Goal: Task Accomplishment & Management: Use online tool/utility

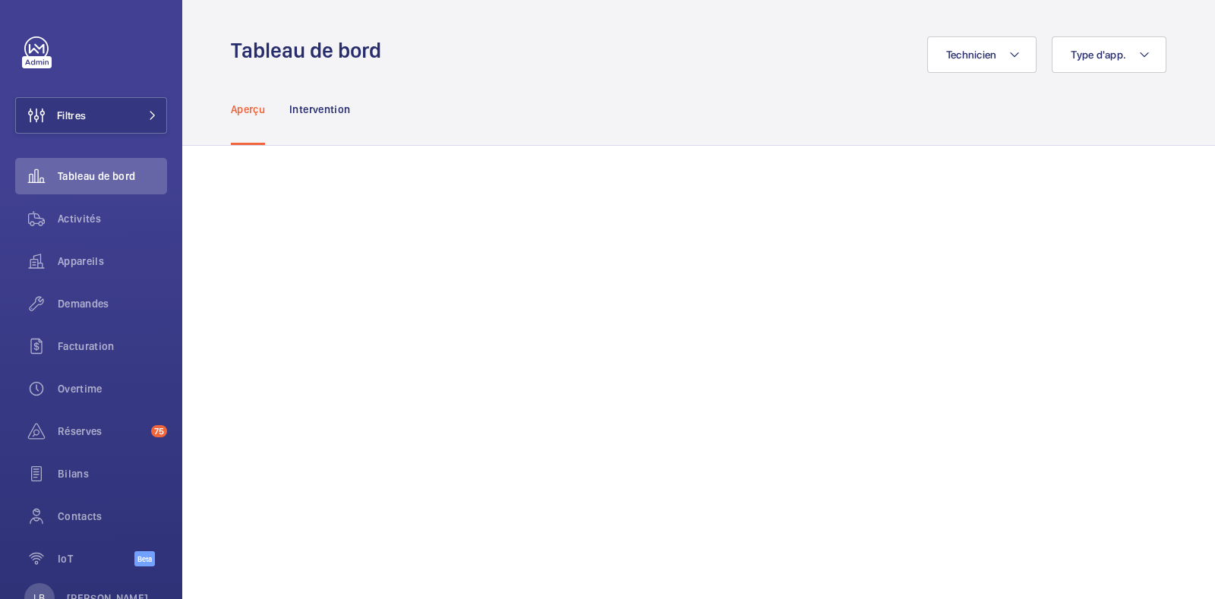
drag, startPoint x: 771, startPoint y: 2, endPoint x: 682, endPoint y: 71, distance: 113.6
click at [682, 71] on div "Technicien Type d'app." at bounding box center [778, 54] width 776 height 36
click at [87, 218] on span "Activités" at bounding box center [112, 218] width 109 height 15
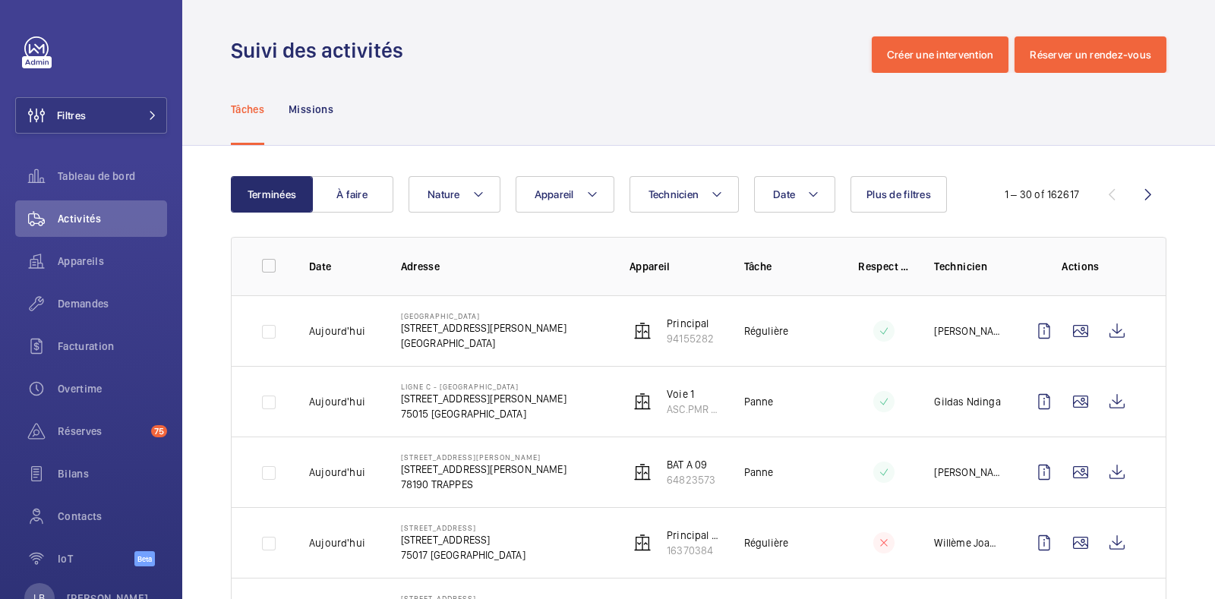
click at [915, 194] on span "Plus de filtres" at bounding box center [898, 194] width 65 height 12
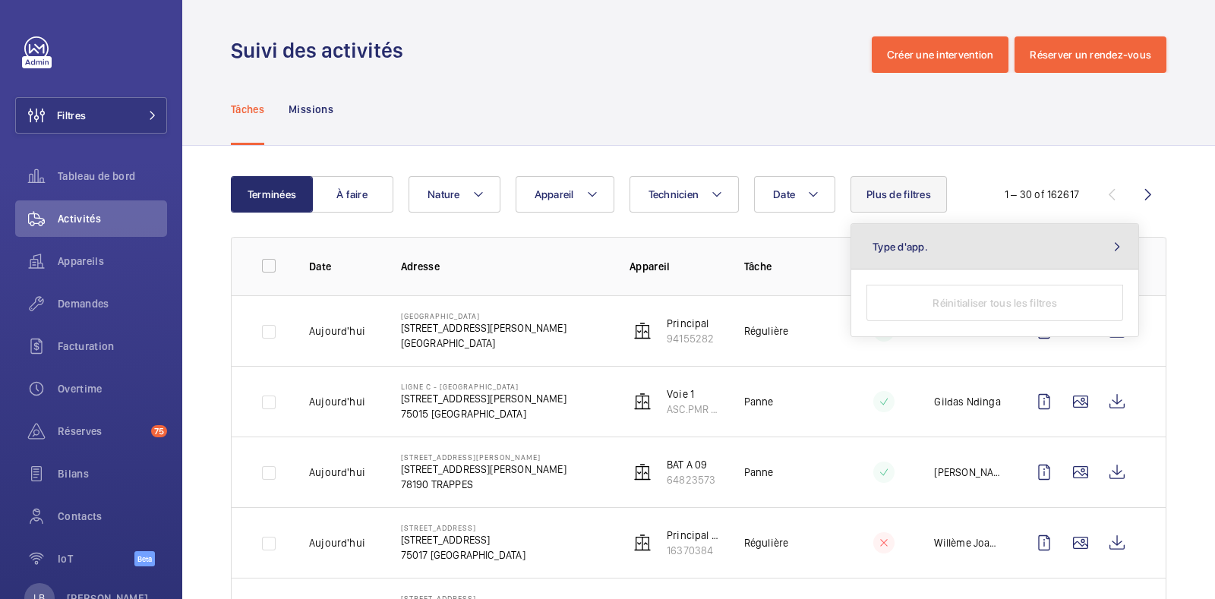
click at [971, 249] on button "Type d'app." at bounding box center [994, 247] width 287 height 46
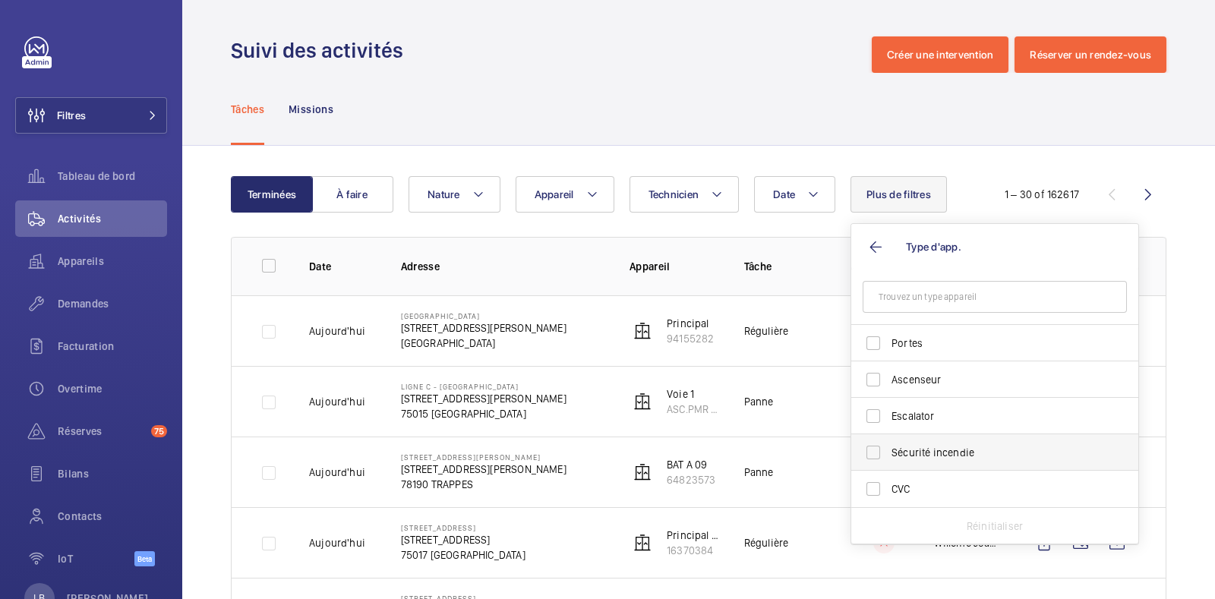
click at [907, 449] on span "Sécurité incendie" at bounding box center [995, 452] width 209 height 15
click at [888, 449] on input "Sécurité incendie" at bounding box center [873, 452] width 30 height 30
checkbox input "true"
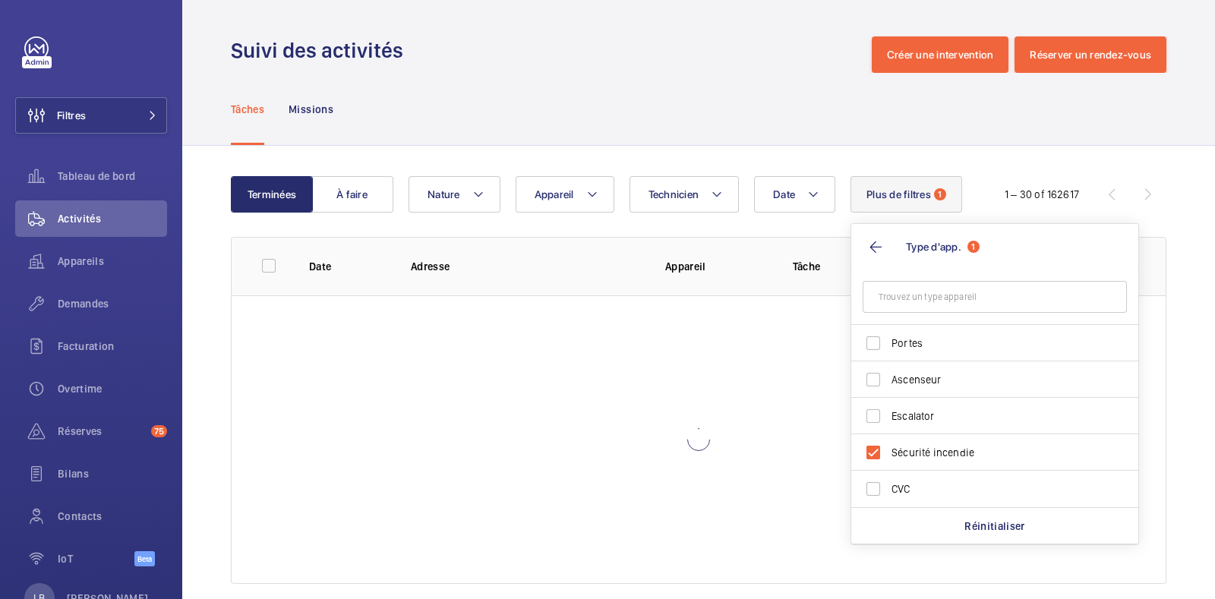
click at [651, 51] on div "Suivi des activités Créer une intervention Réserver un rendez-vous" at bounding box center [698, 54] width 935 height 36
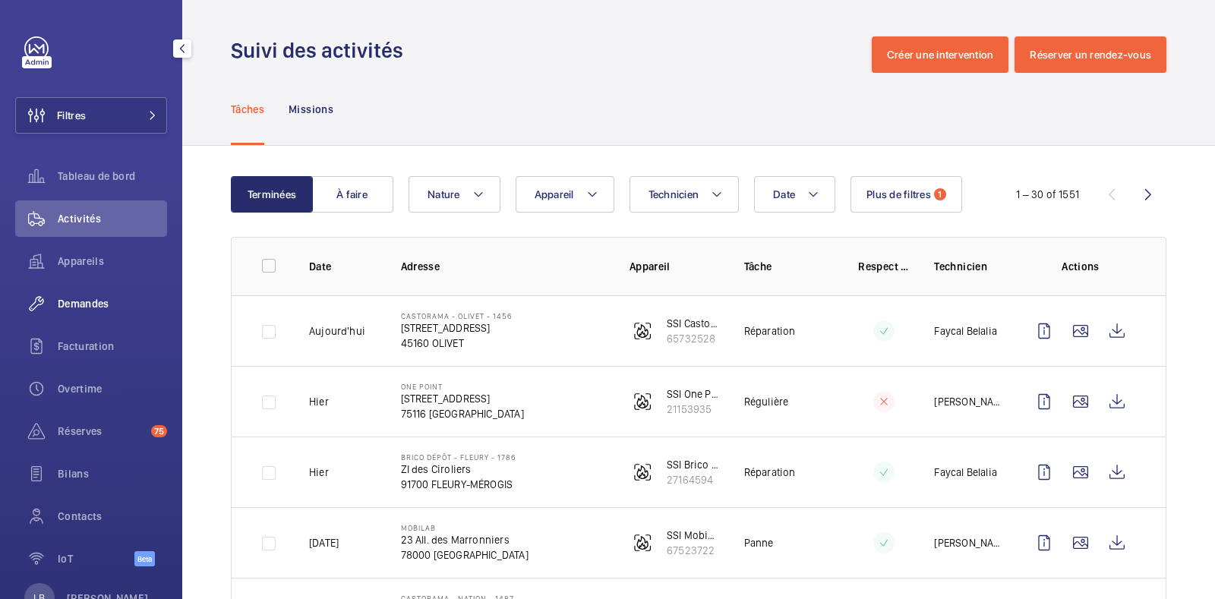
click at [96, 306] on span "Demandes" at bounding box center [112, 303] width 109 height 15
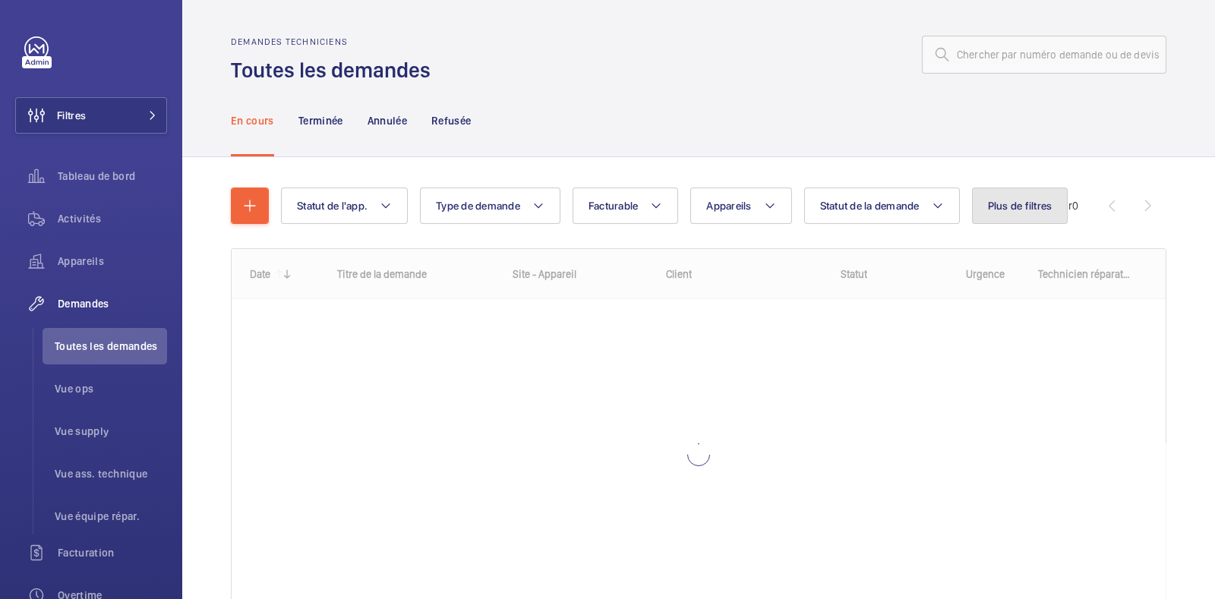
click at [971, 211] on span "Plus de filtres" at bounding box center [1020, 206] width 65 height 12
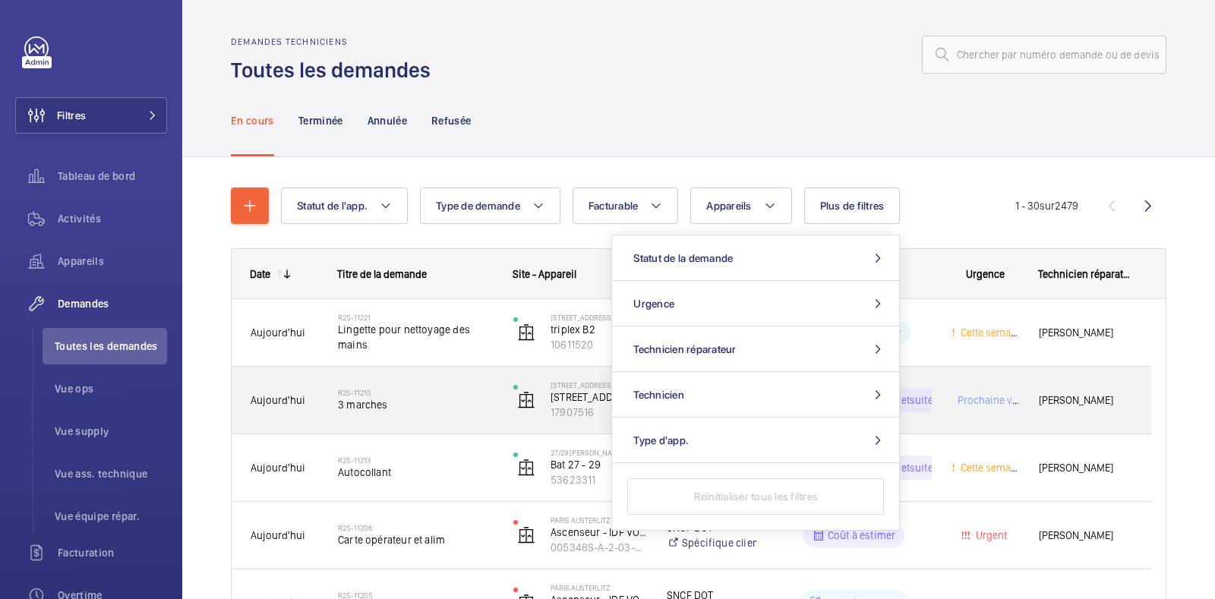
click at [907, 402] on div "Prêt à être envoyé sur Netsuite" at bounding box center [845, 400] width 174 height 55
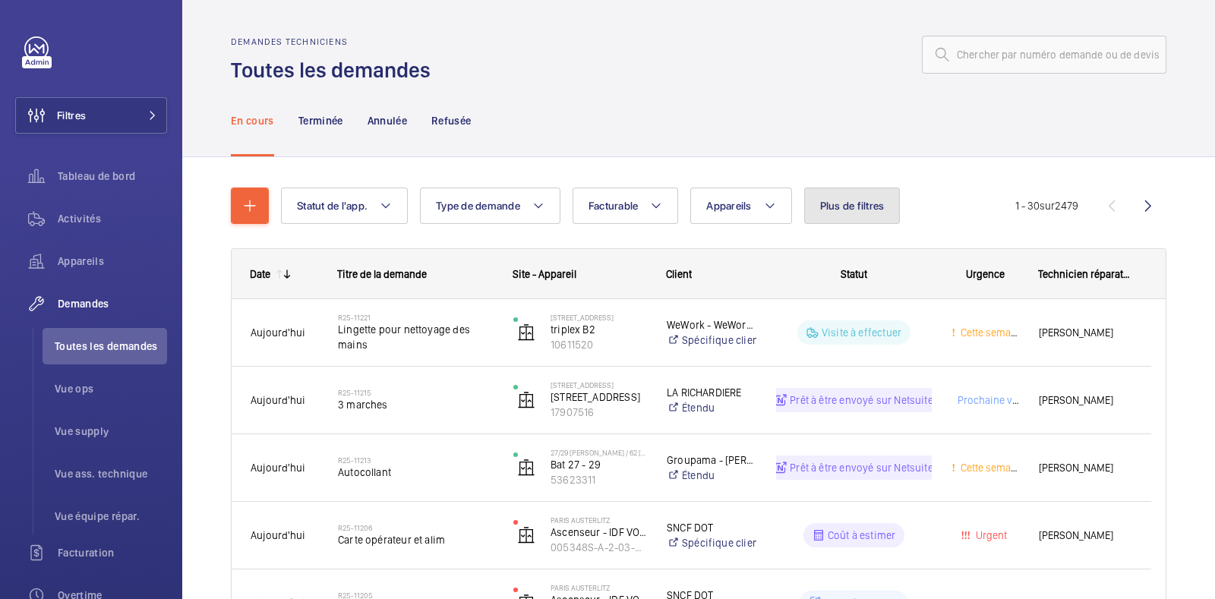
click at [852, 196] on button "Plus de filtres" at bounding box center [852, 205] width 96 height 36
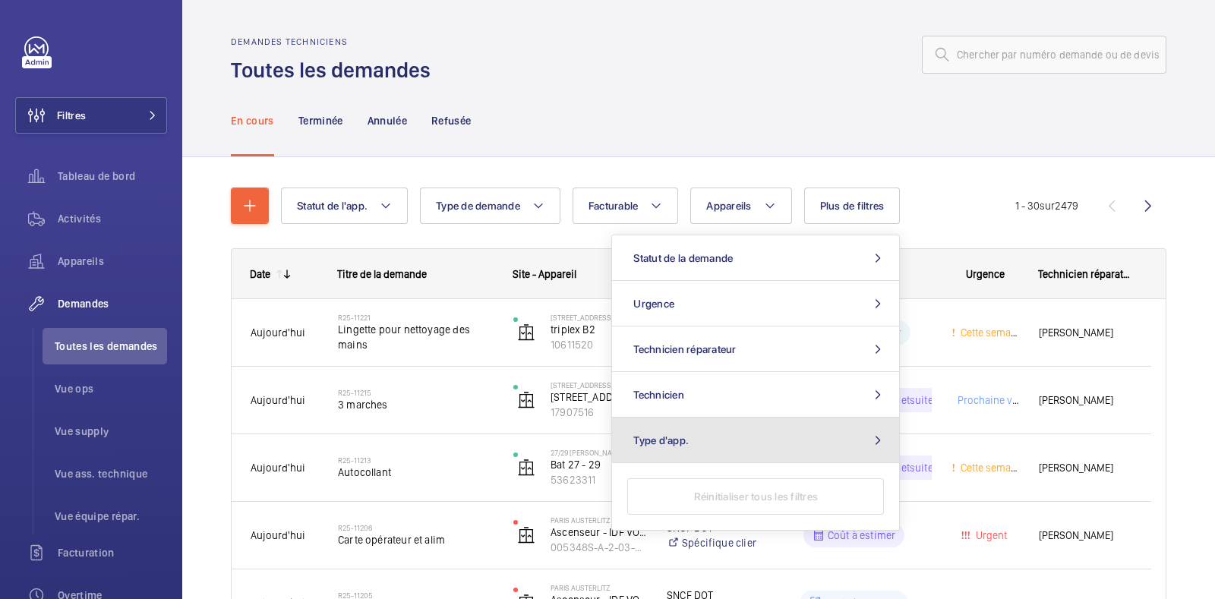
click at [702, 430] on button "Type d'app." at bounding box center [755, 441] width 287 height 46
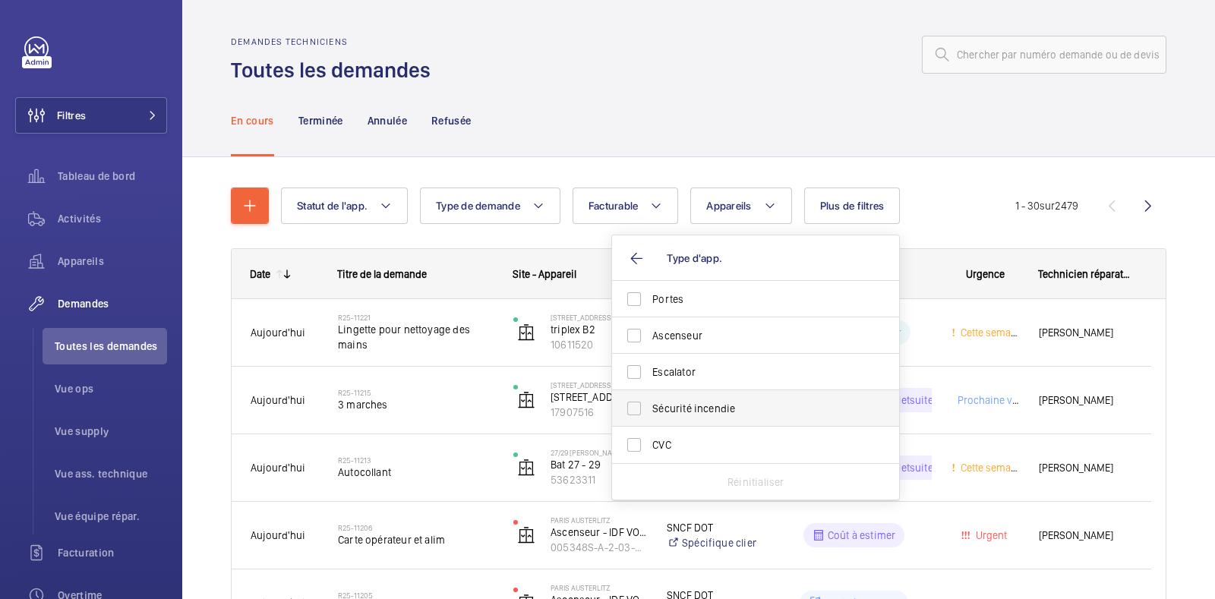
click at [637, 411] on label "Sécurité incendie" at bounding box center [744, 408] width 264 height 36
click at [637, 411] on input "Sécurité incendie" at bounding box center [634, 408] width 30 height 30
checkbox input "true"
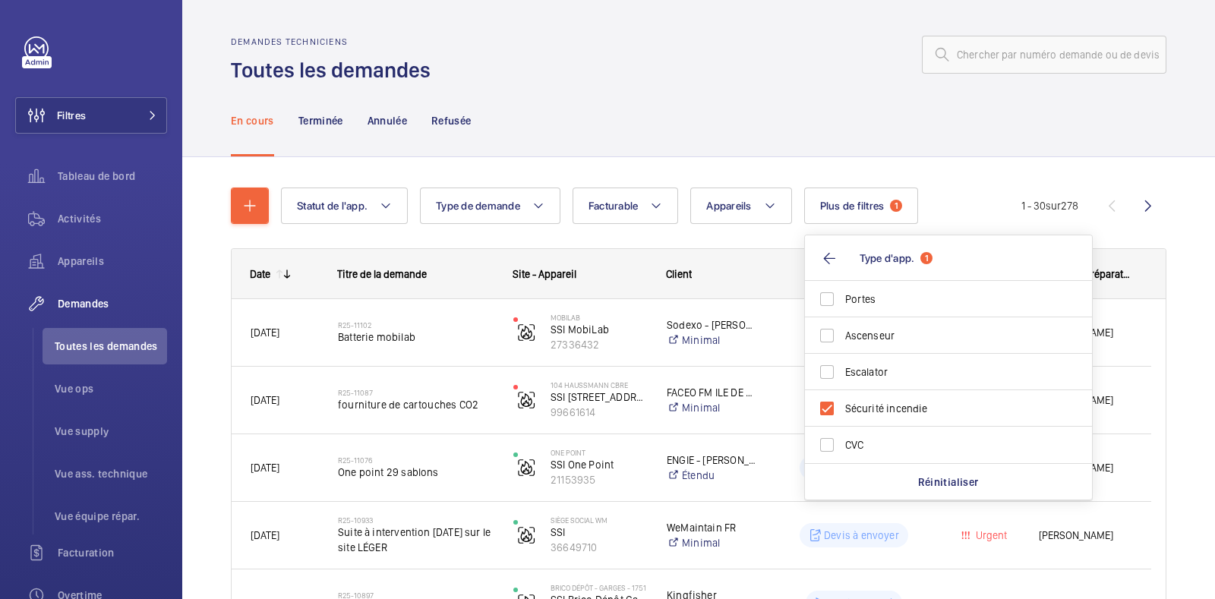
click at [657, 75] on div "Demandes techniciens Toutes les demandes" at bounding box center [698, 60] width 935 height 48
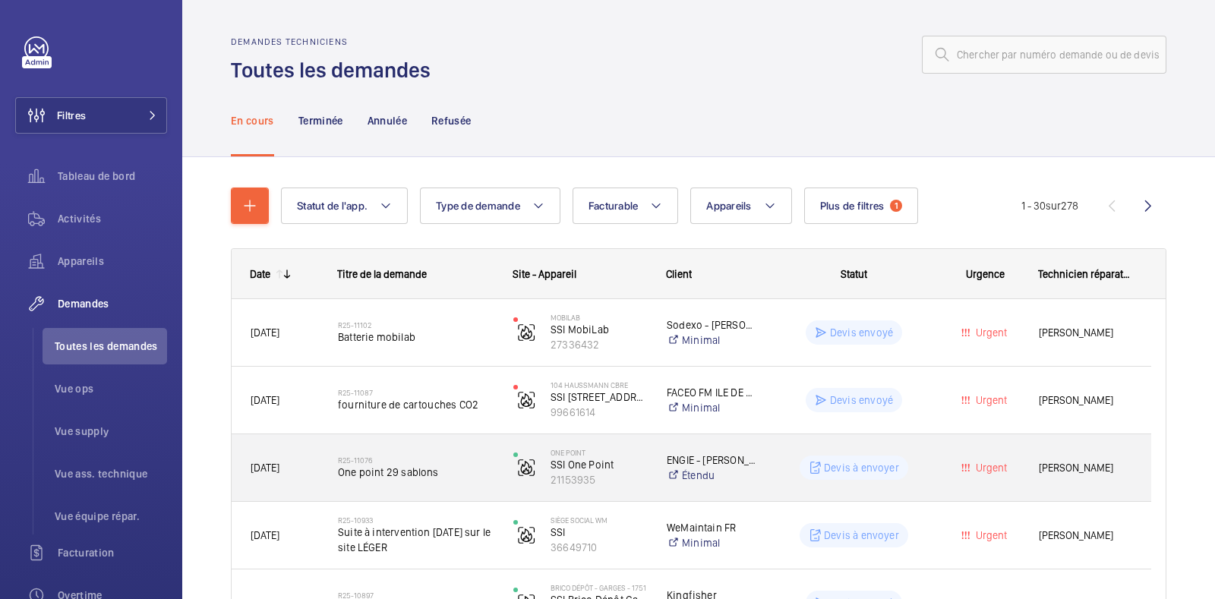
click at [937, 471] on div "Urgent" at bounding box center [976, 468] width 86 height 48
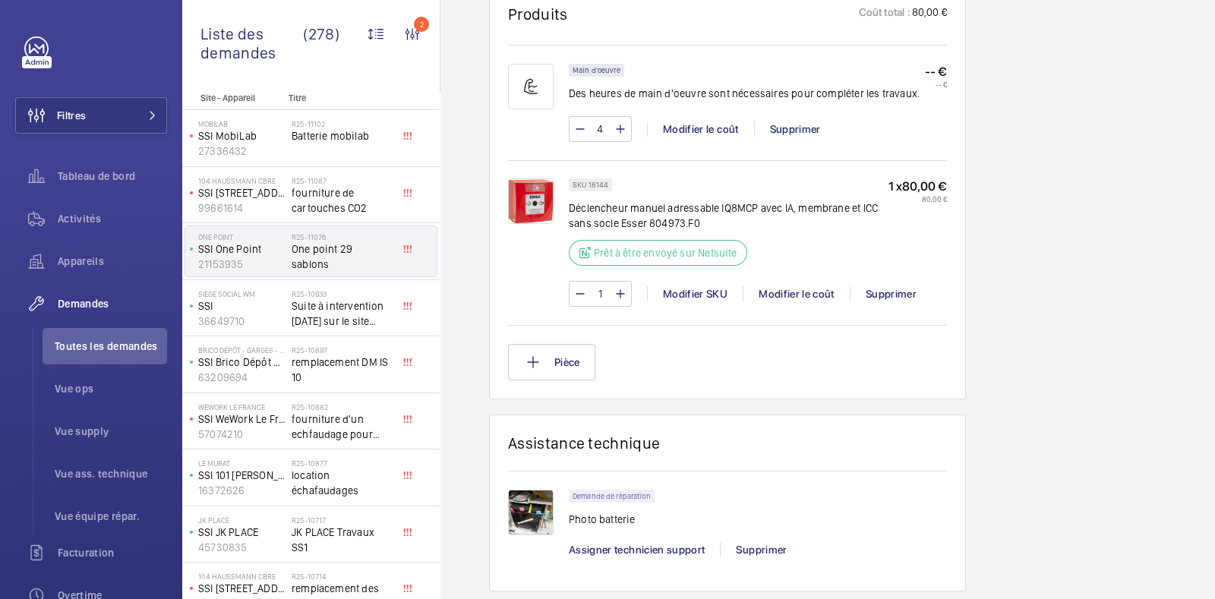
scroll to position [1108, 0]
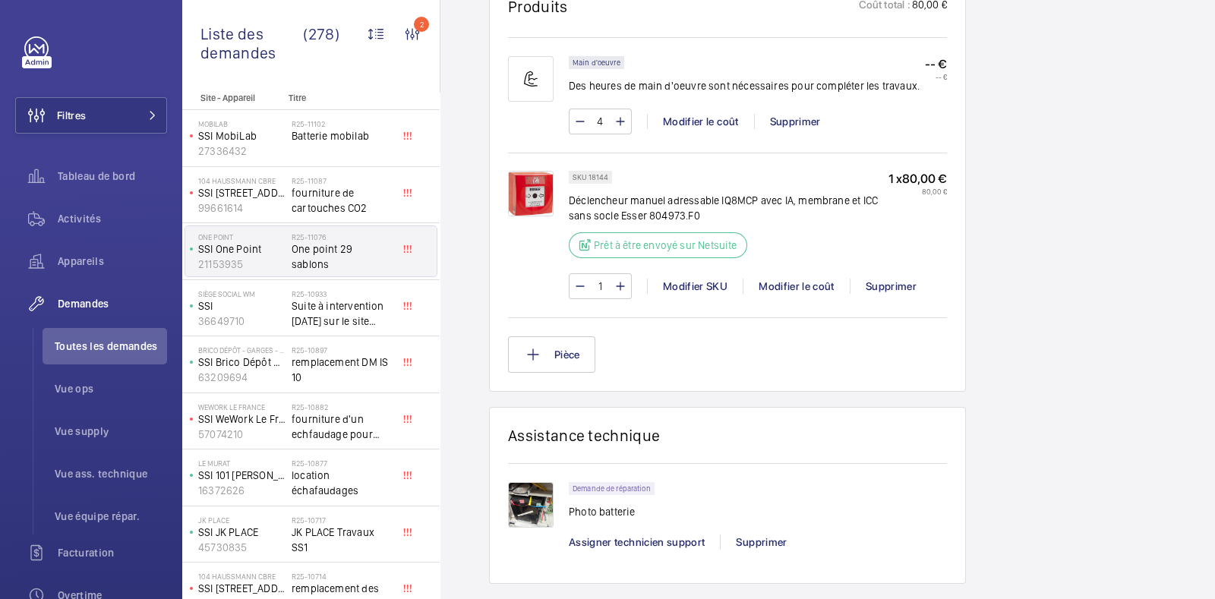
click at [534, 478] on img at bounding box center [531, 505] width 46 height 46
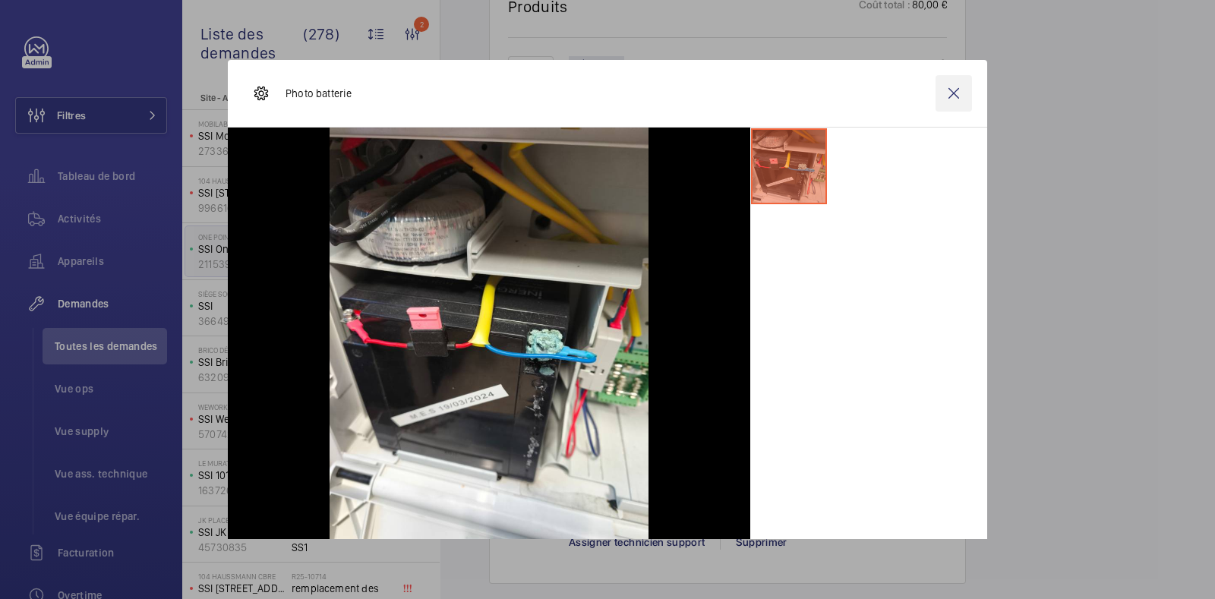
click at [935, 94] on wm-front-icon-button at bounding box center [953, 93] width 36 height 36
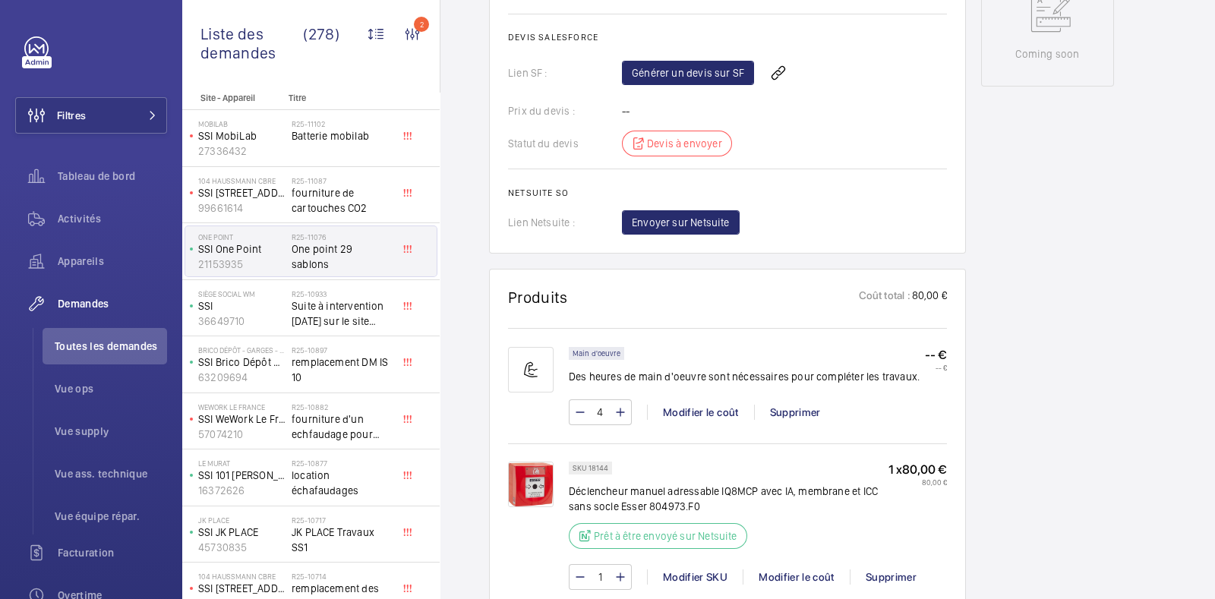
scroll to position [818, 0]
click at [709, 60] on link "Générer un devis sur SF" at bounding box center [688, 72] width 132 height 24
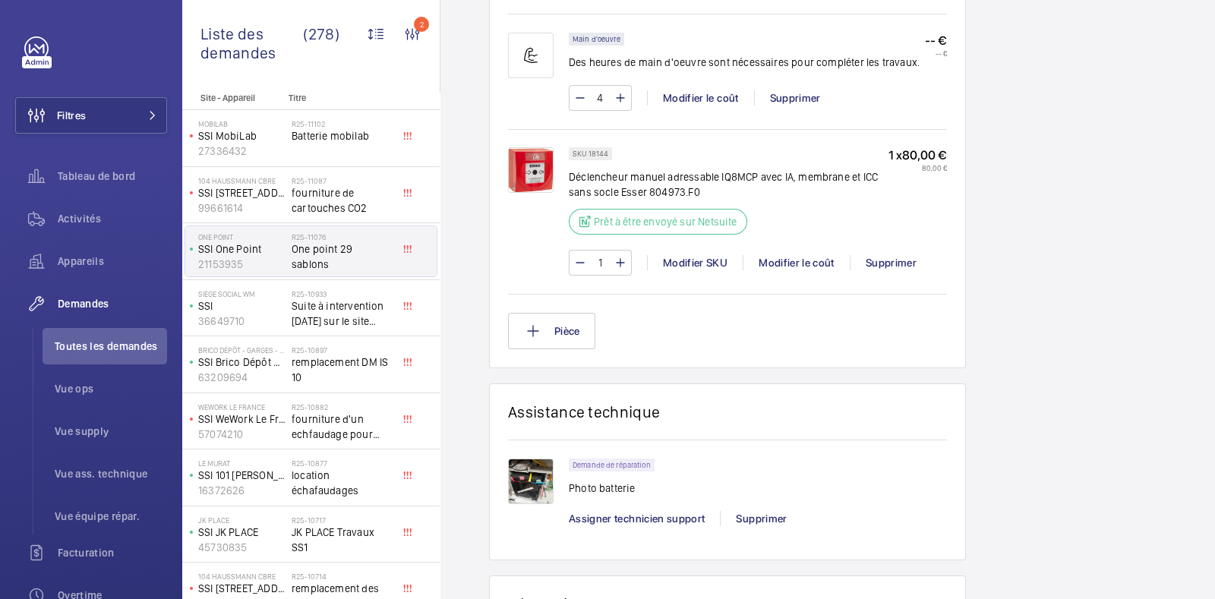
scroll to position [1132, 0]
click at [540, 321] on mat-icon at bounding box center [533, 330] width 18 height 18
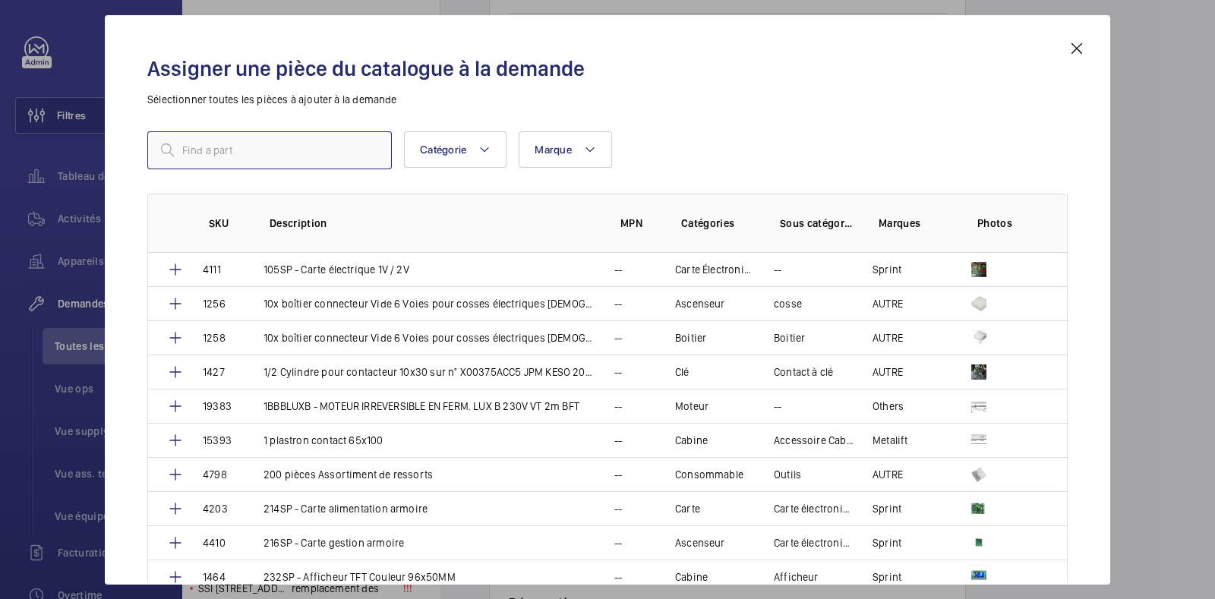
click at [292, 154] on input "text" at bounding box center [269, 150] width 244 height 38
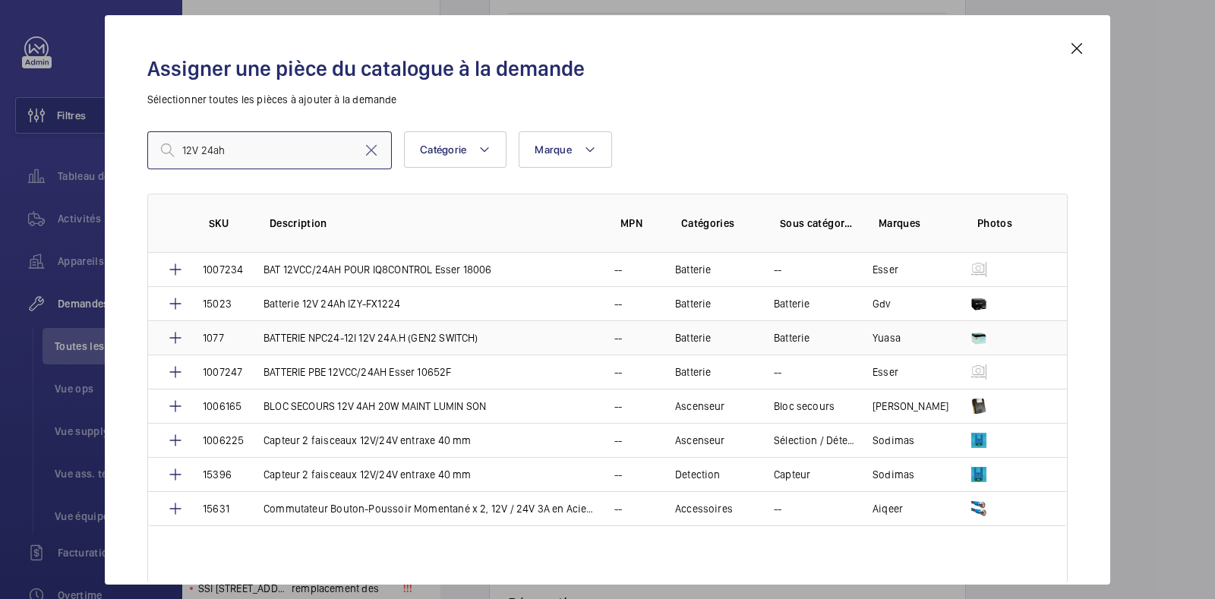
type input "12V 24ah"
click at [531, 333] on td "BATTERIE NPC24-12I 12V 24A.H (GEN2 SWITCH)" at bounding box center [420, 337] width 351 height 34
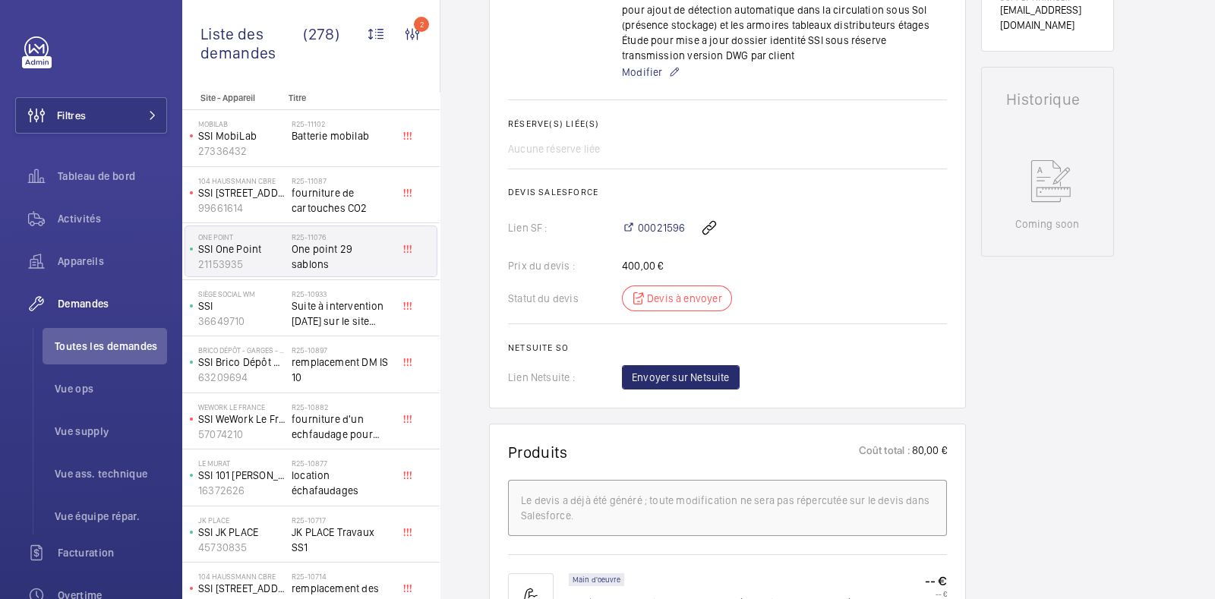
scroll to position [719, 0]
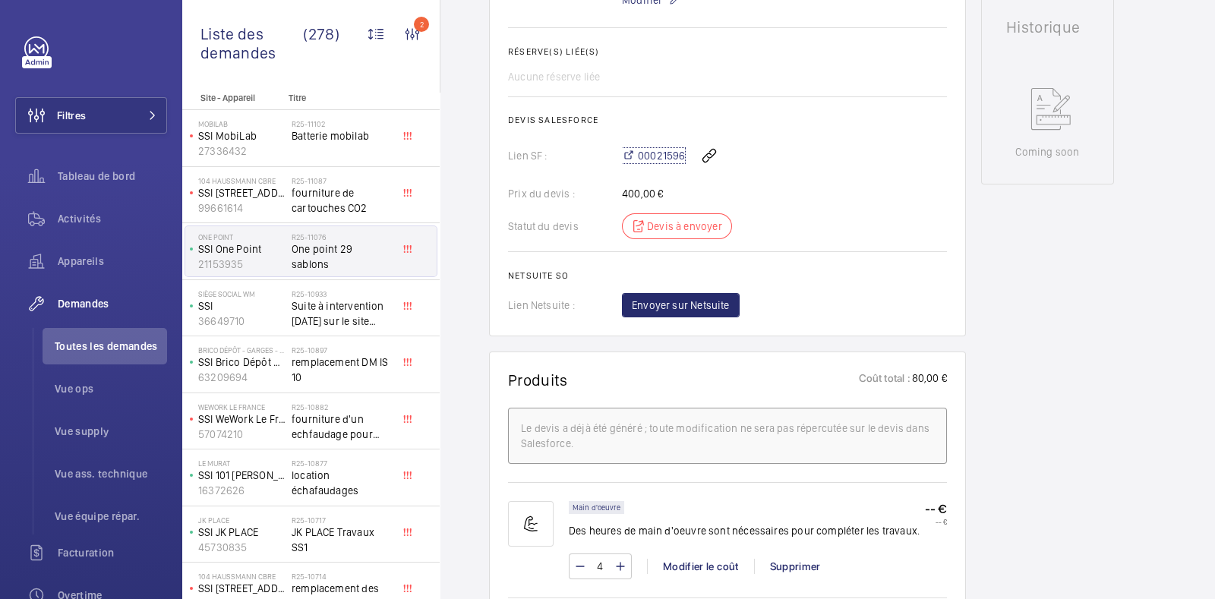
drag, startPoint x: 659, startPoint y: 137, endPoint x: 672, endPoint y: 118, distance: 22.9
click at [659, 148] on span "00021596" at bounding box center [661, 155] width 47 height 15
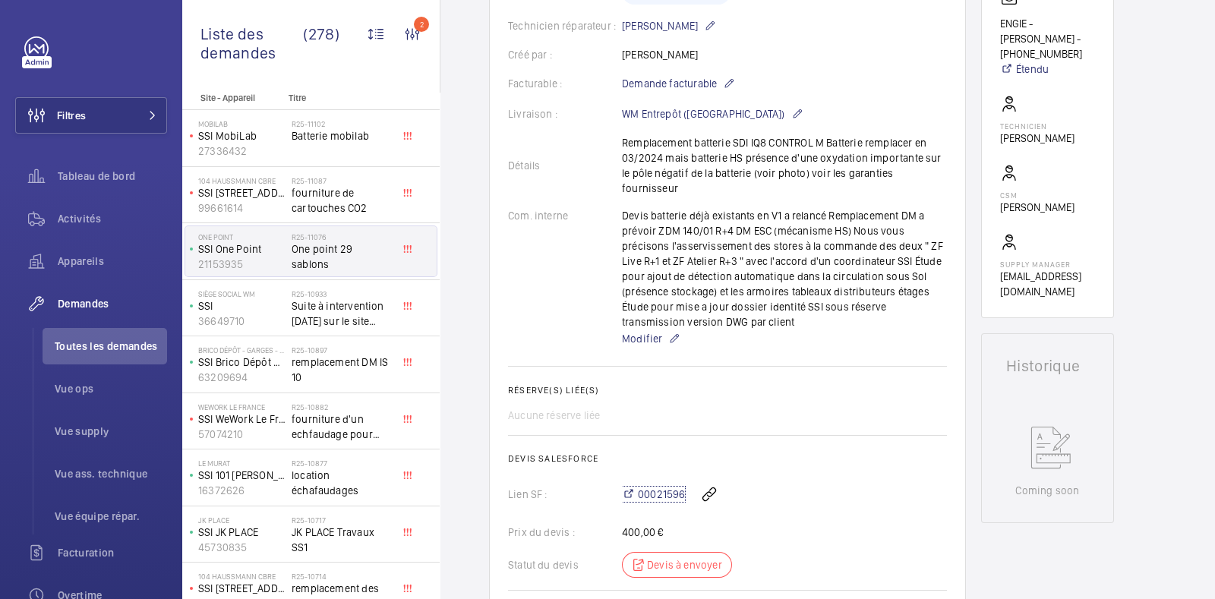
scroll to position [0, 0]
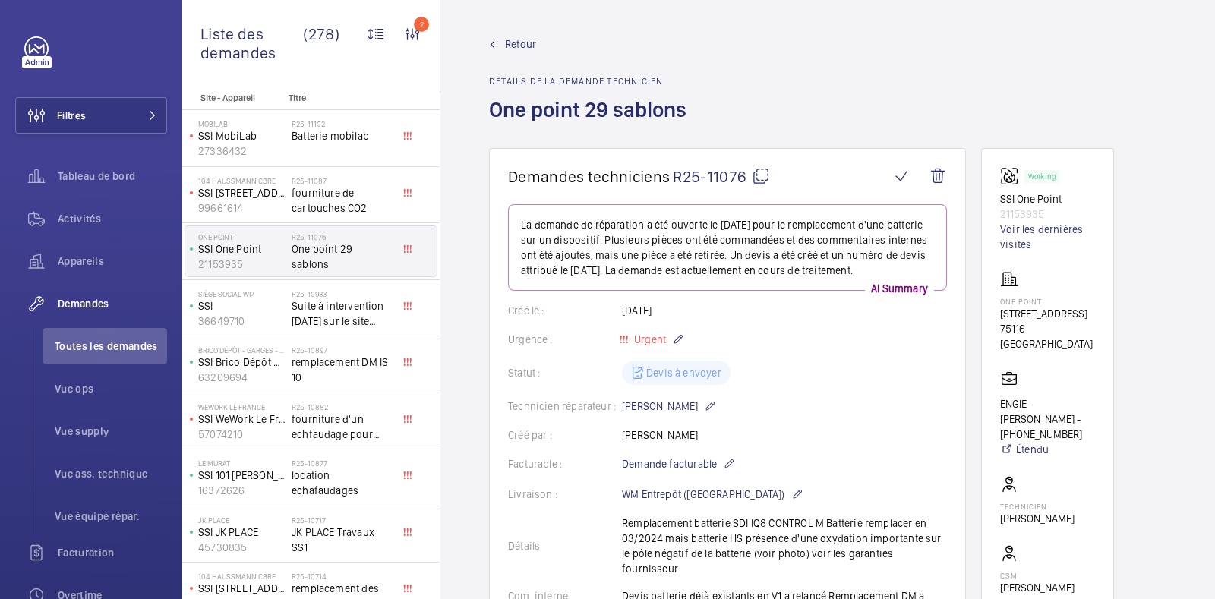
click at [509, 46] on span "Retour" at bounding box center [520, 43] width 31 height 15
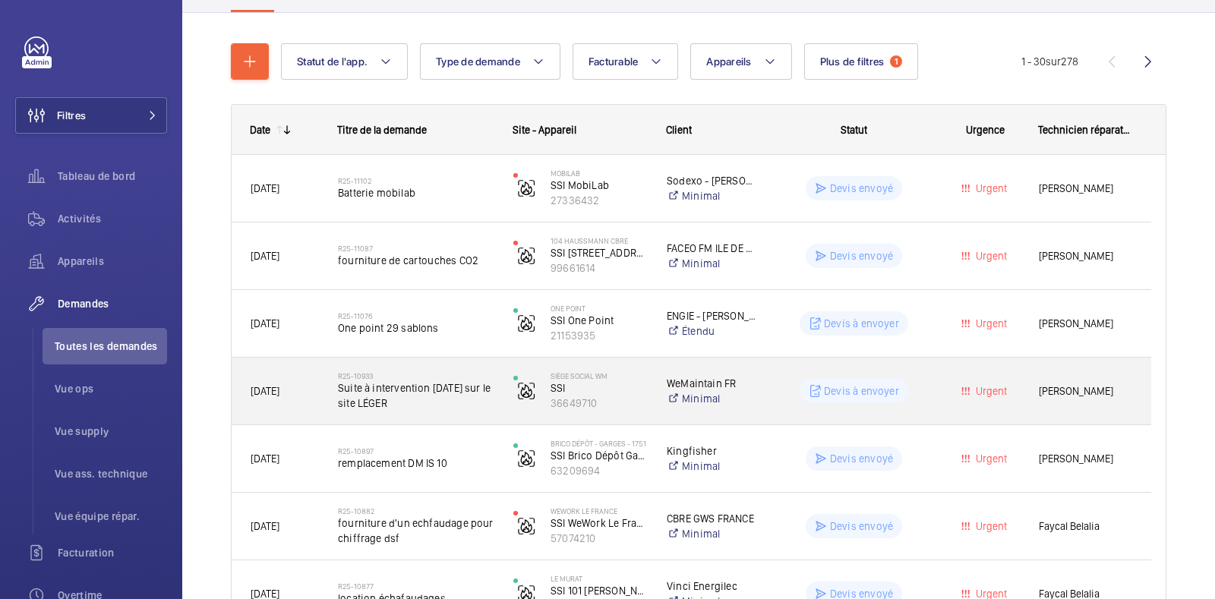
scroll to position [145, 0]
click at [921, 382] on wm-front-pills-cell "Devis à envoyer" at bounding box center [854, 390] width 156 height 24
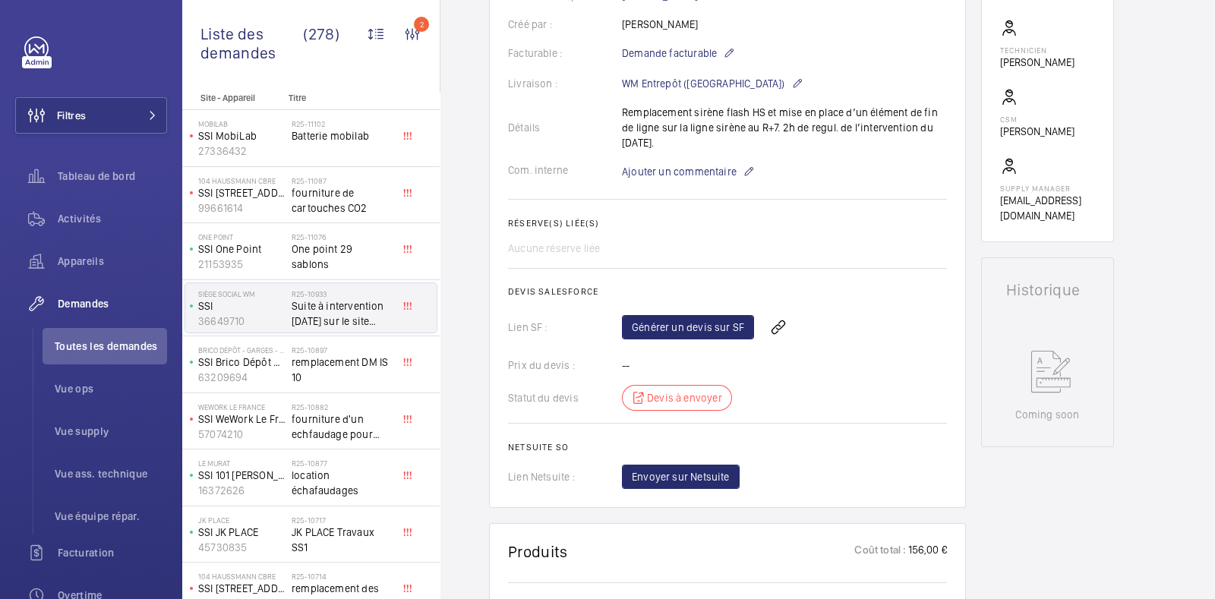
scroll to position [422, 0]
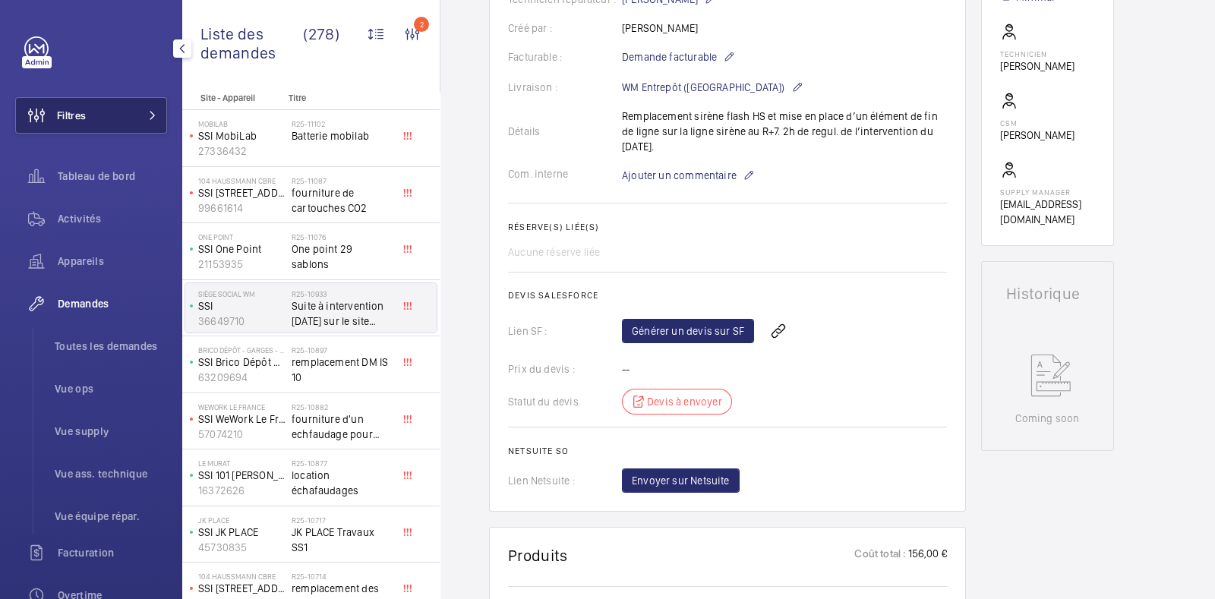
click at [128, 117] on button "Filtres" at bounding box center [91, 115] width 152 height 36
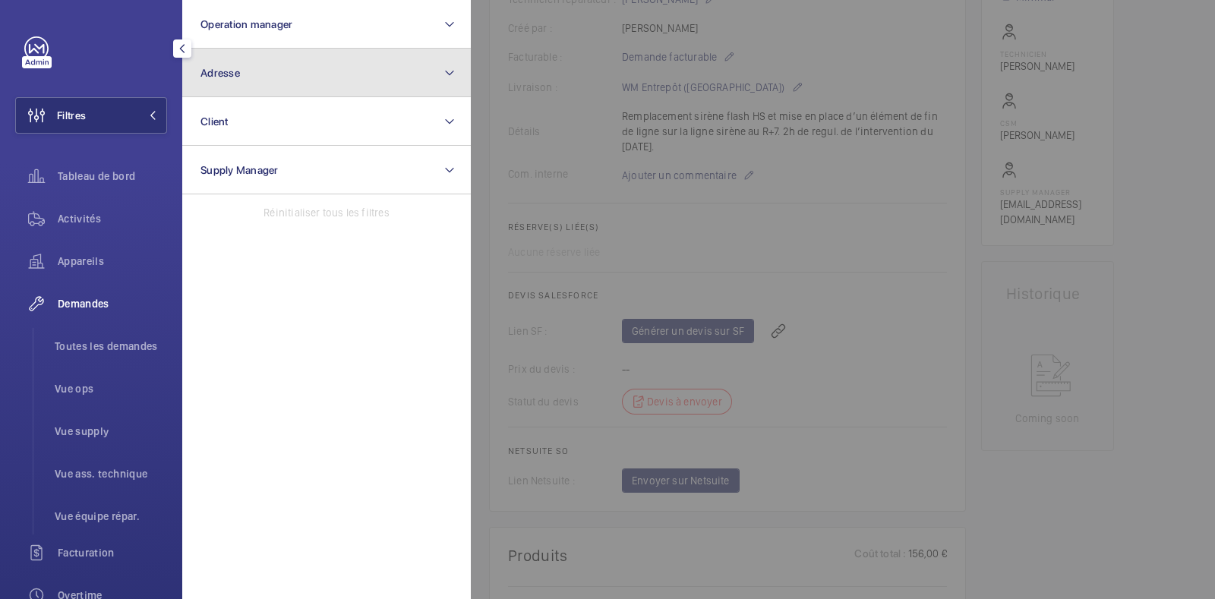
click at [371, 74] on button "Adresse" at bounding box center [326, 73] width 288 height 49
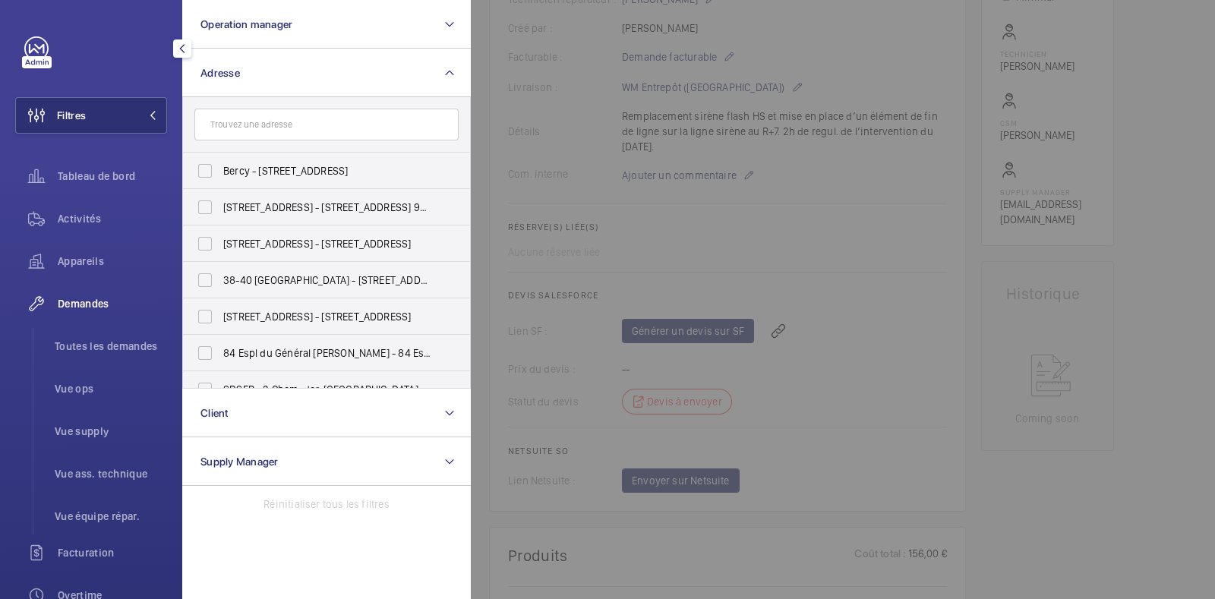
click at [791, 248] on div at bounding box center [1078, 299] width 1215 height 599
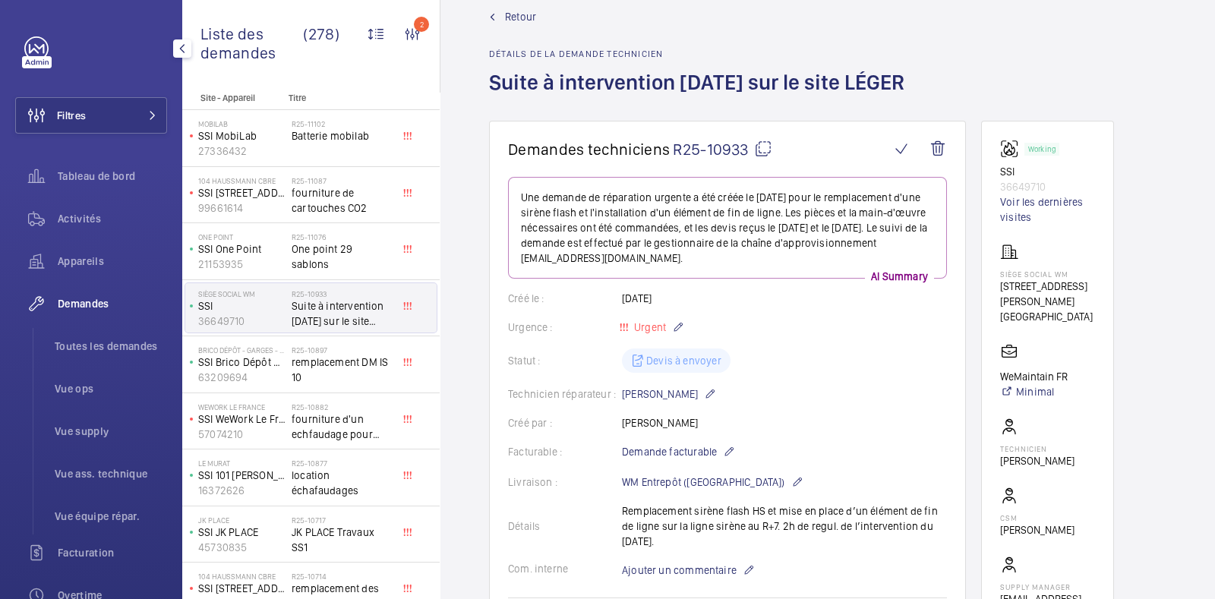
scroll to position [0, 0]
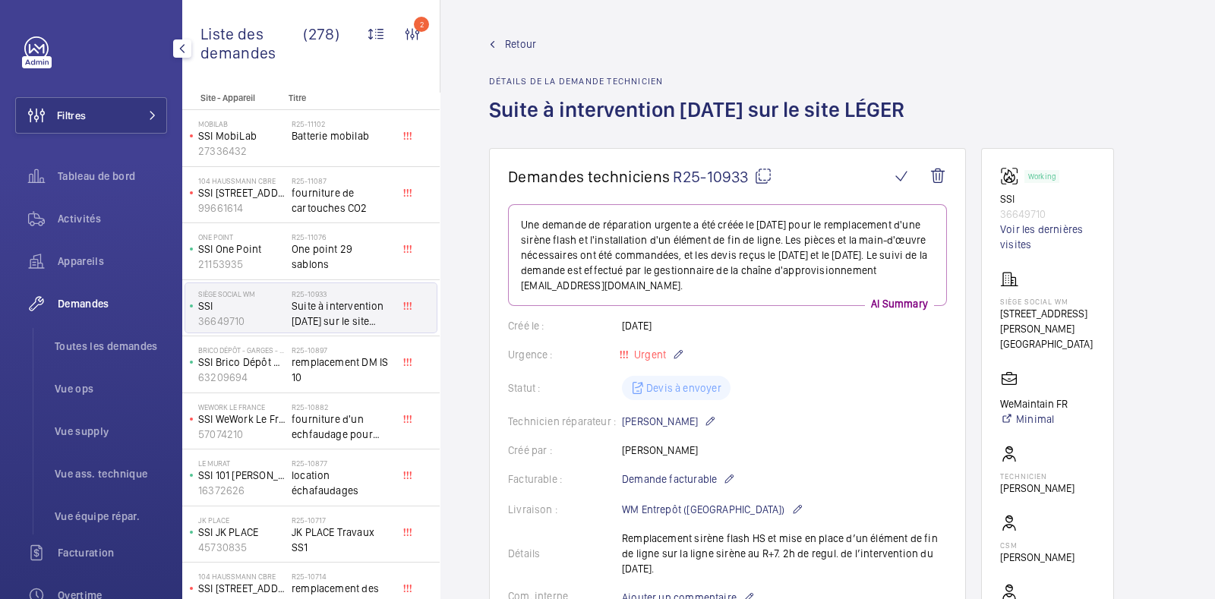
click at [503, 43] on link "Retour" at bounding box center [701, 43] width 424 height 15
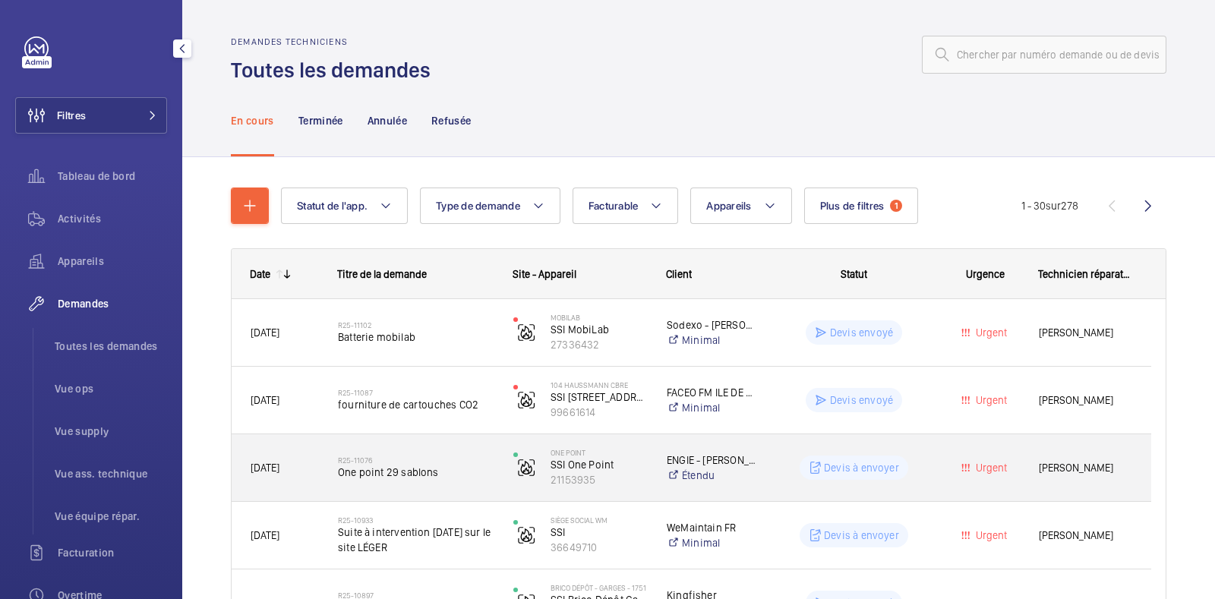
click at [940, 457] on div "Urgent" at bounding box center [976, 468] width 86 height 48
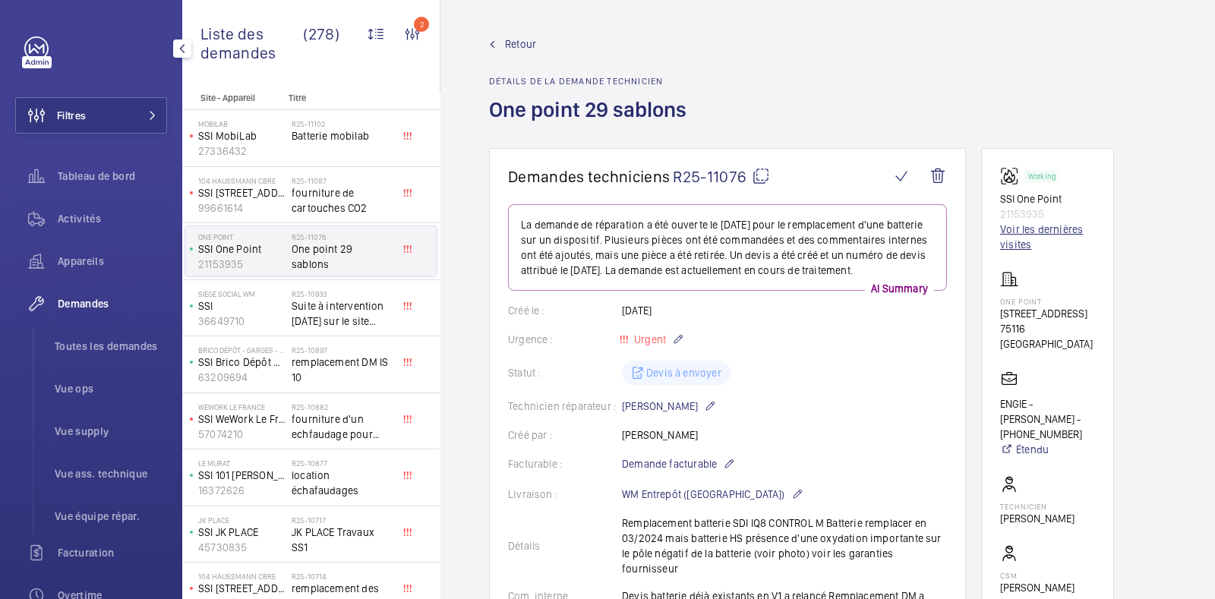
click at [971, 224] on link "Voir les dernières visites" at bounding box center [1047, 237] width 95 height 30
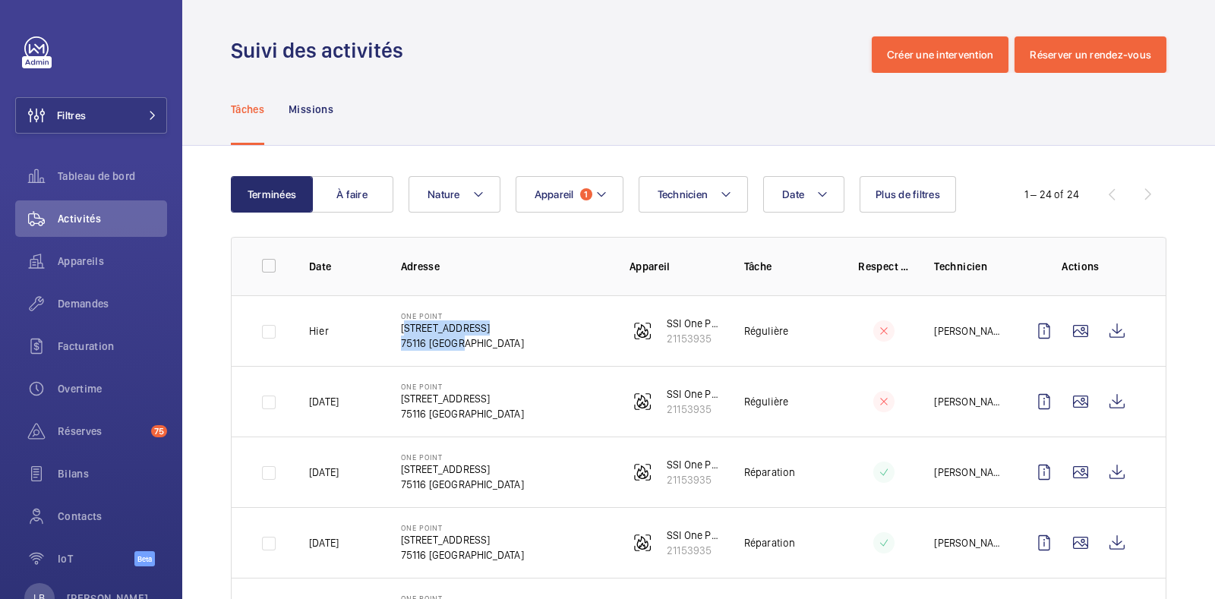
drag, startPoint x: 400, startPoint y: 328, endPoint x: 493, endPoint y: 342, distance: 93.7
click at [493, 342] on td "ONE POINT 29 Rue des Sablons 75116 PARIS" at bounding box center [491, 330] width 228 height 71
copy div "29 Rue des Sablons 75116 PARIS"
click at [89, 110] on button "Filtres" at bounding box center [91, 115] width 152 height 36
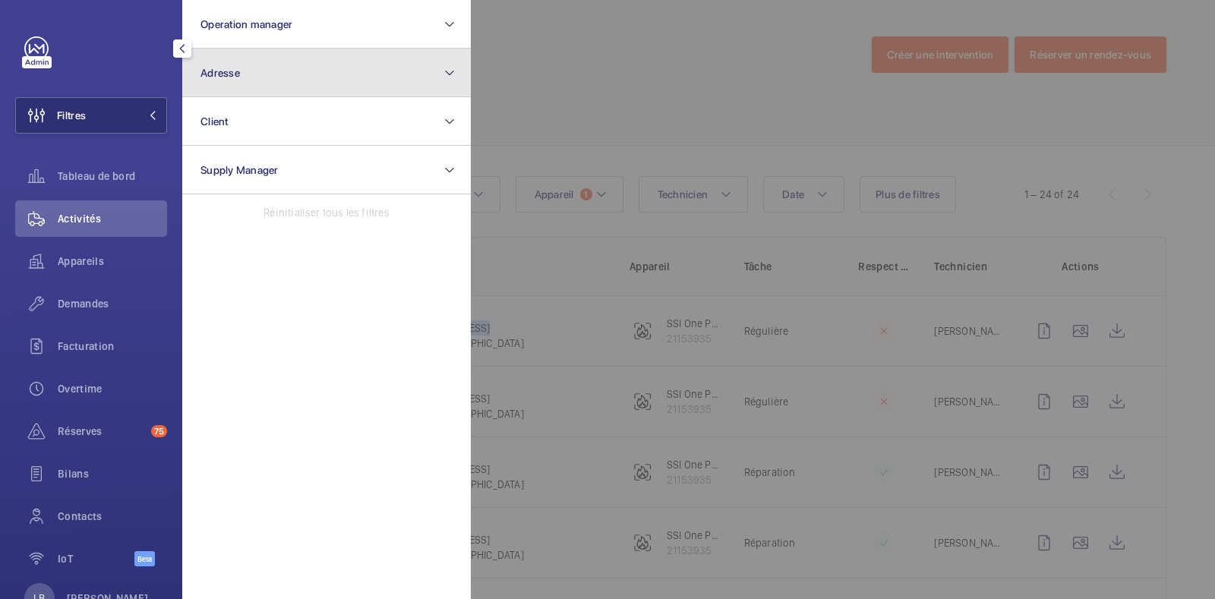
click at [285, 62] on button "Adresse" at bounding box center [326, 73] width 288 height 49
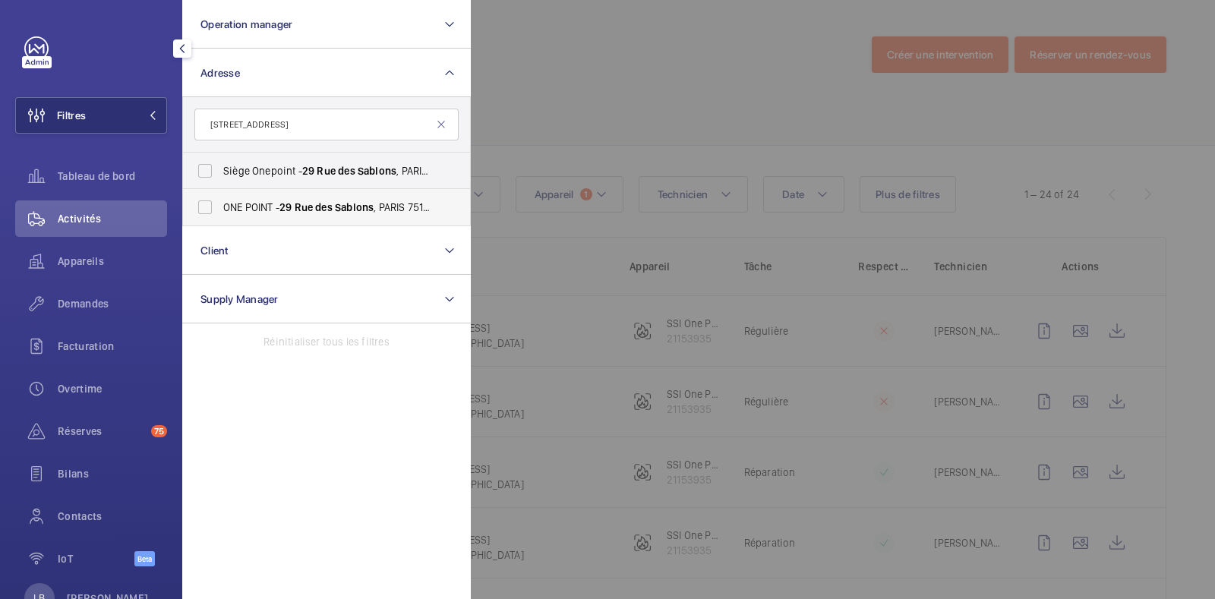
type input "29 Rue des Sablons"
click at [213, 203] on label "ONE POINT - 29 Rue des Sablons , PARIS 75116" at bounding box center [315, 207] width 264 height 36
click at [213, 203] on input "ONE POINT - 29 Rue des Sablons , PARIS 75116" at bounding box center [205, 207] width 30 height 30
checkbox input "true"
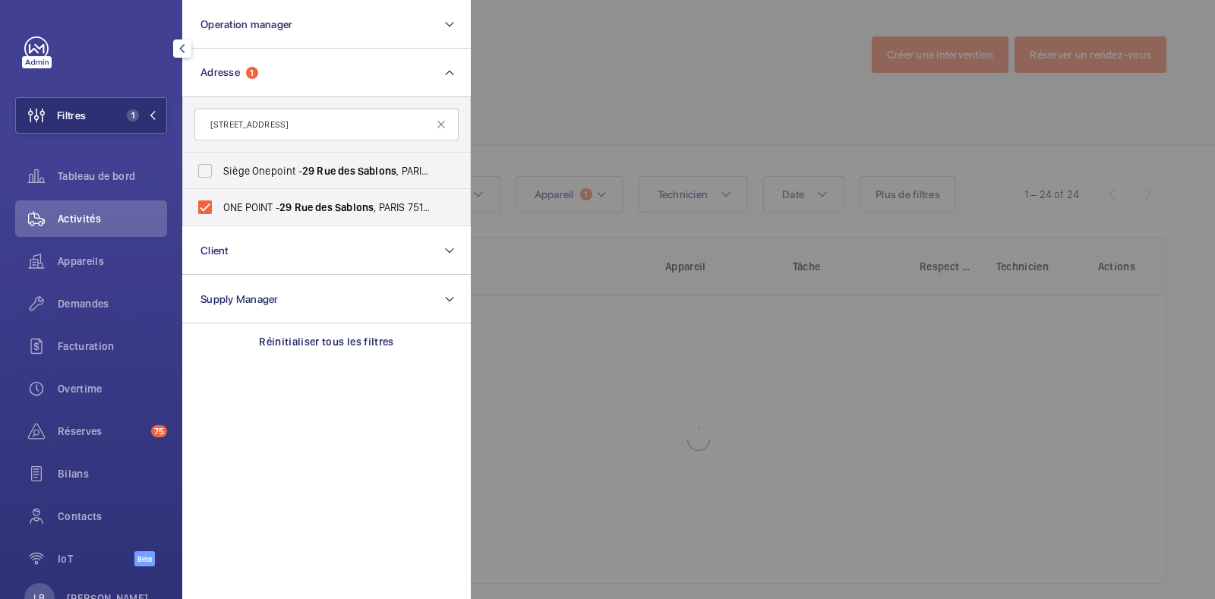
click at [591, 58] on div at bounding box center [1078, 299] width 1215 height 599
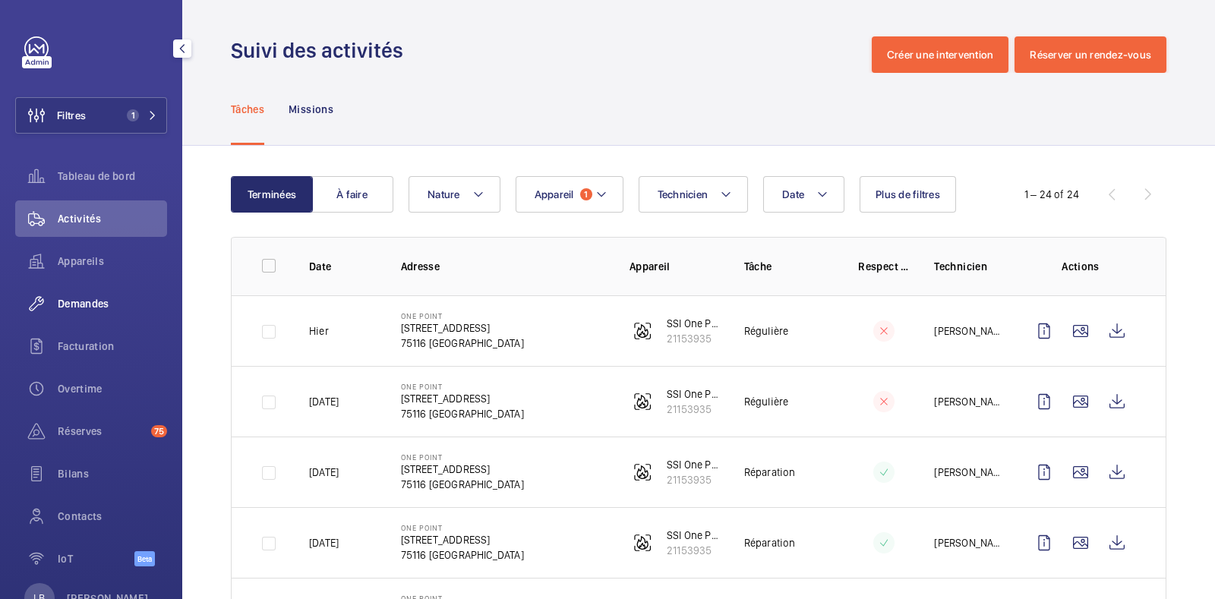
click at [102, 309] on span "Demandes" at bounding box center [112, 303] width 109 height 15
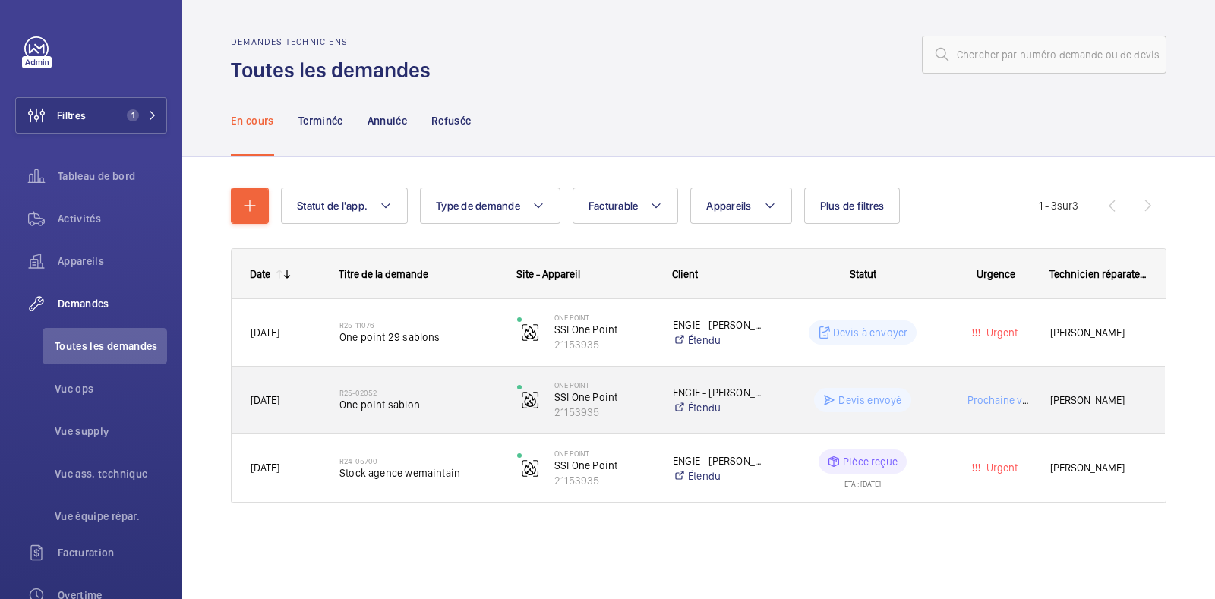
click at [959, 392] on div "Prochaine visite" at bounding box center [986, 401] width 87 height 48
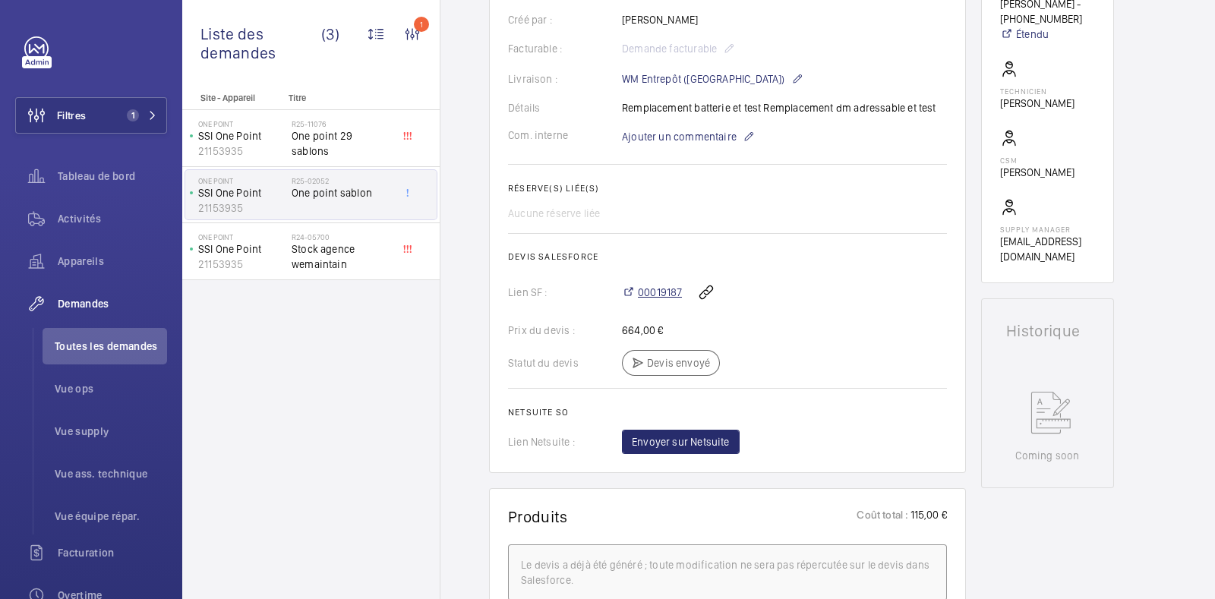
scroll to position [419, 0]
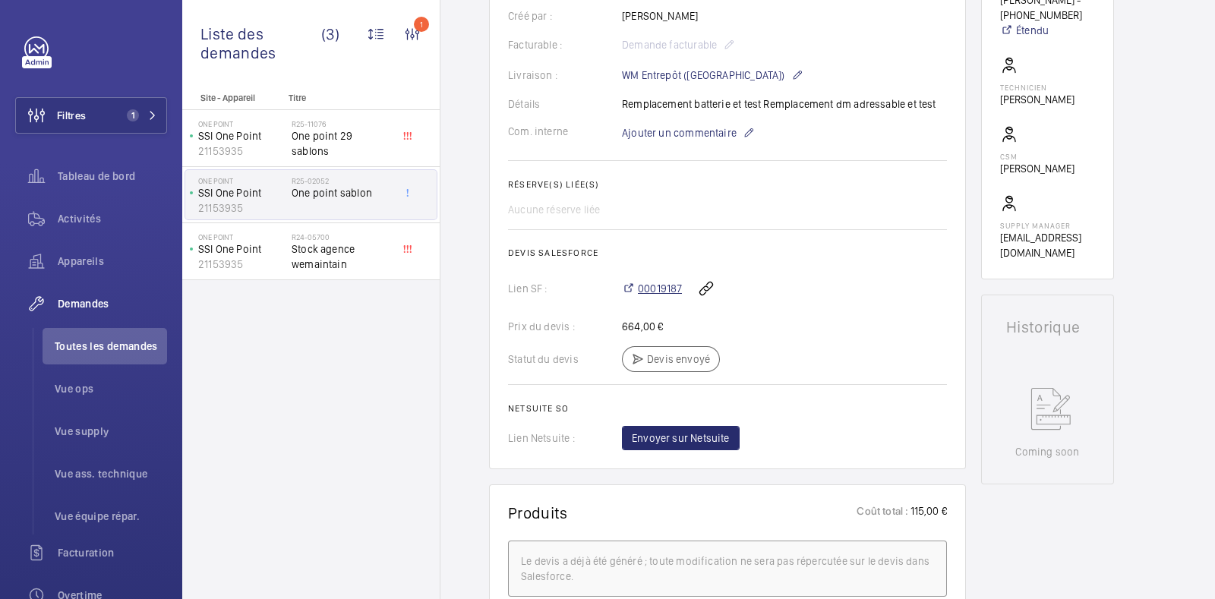
click at [668, 285] on span "00019187" at bounding box center [660, 288] width 44 height 15
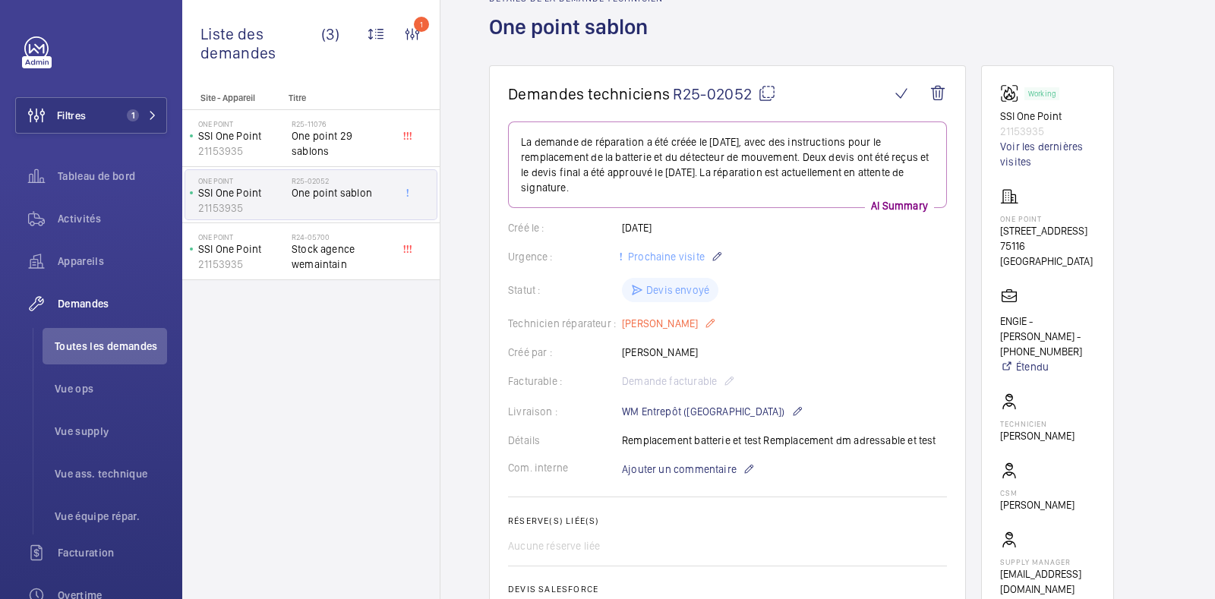
scroll to position [70, 0]
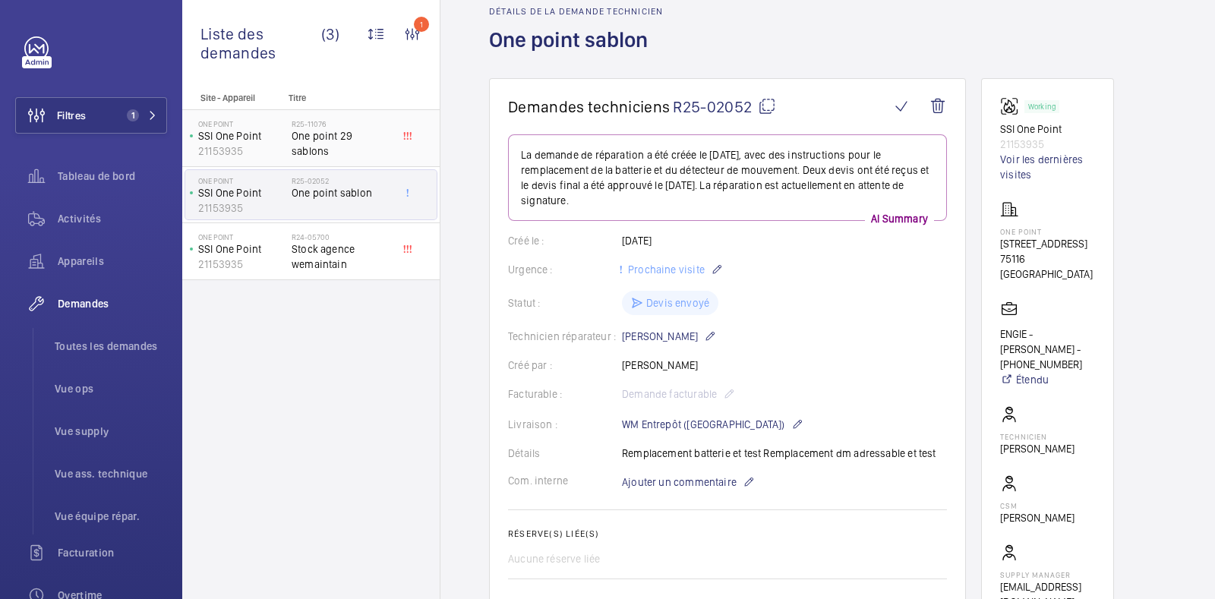
click at [317, 134] on span "One point 29 sablons" at bounding box center [341, 143] width 100 height 30
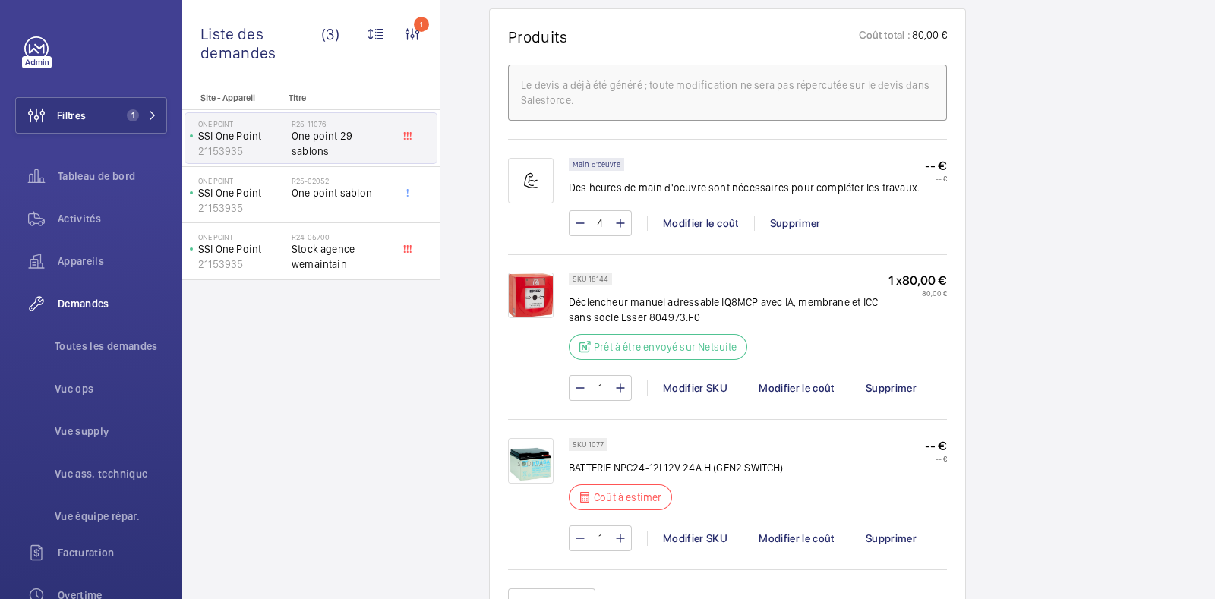
scroll to position [1063, 0]
click at [531, 450] on img at bounding box center [531, 460] width 46 height 46
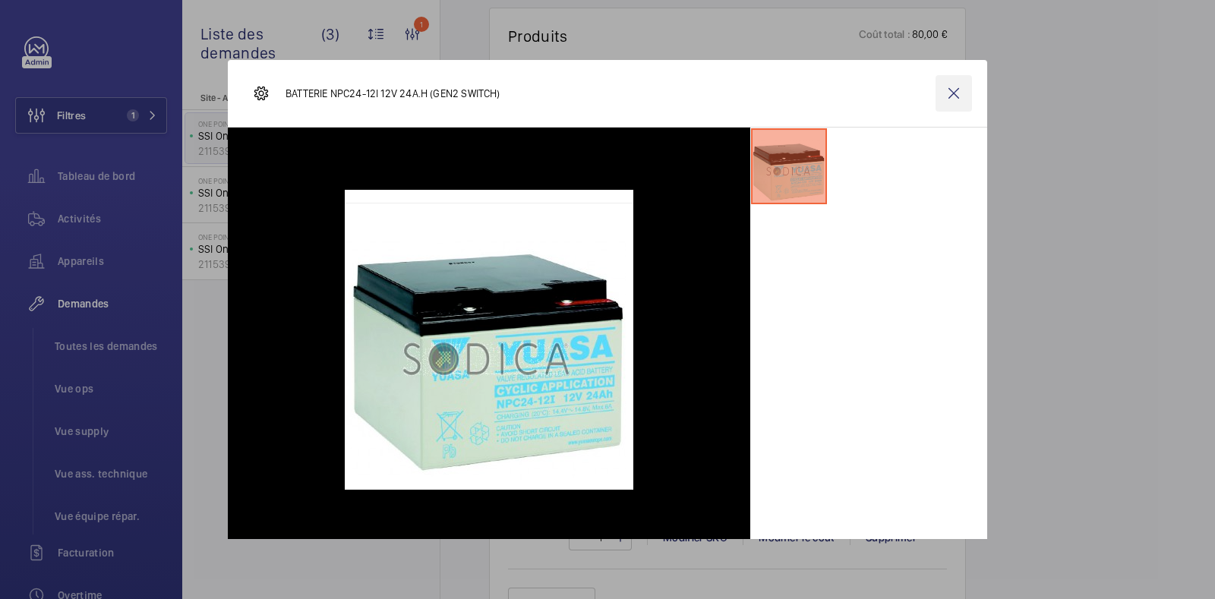
click at [938, 95] on wm-front-icon-button at bounding box center [953, 93] width 36 height 36
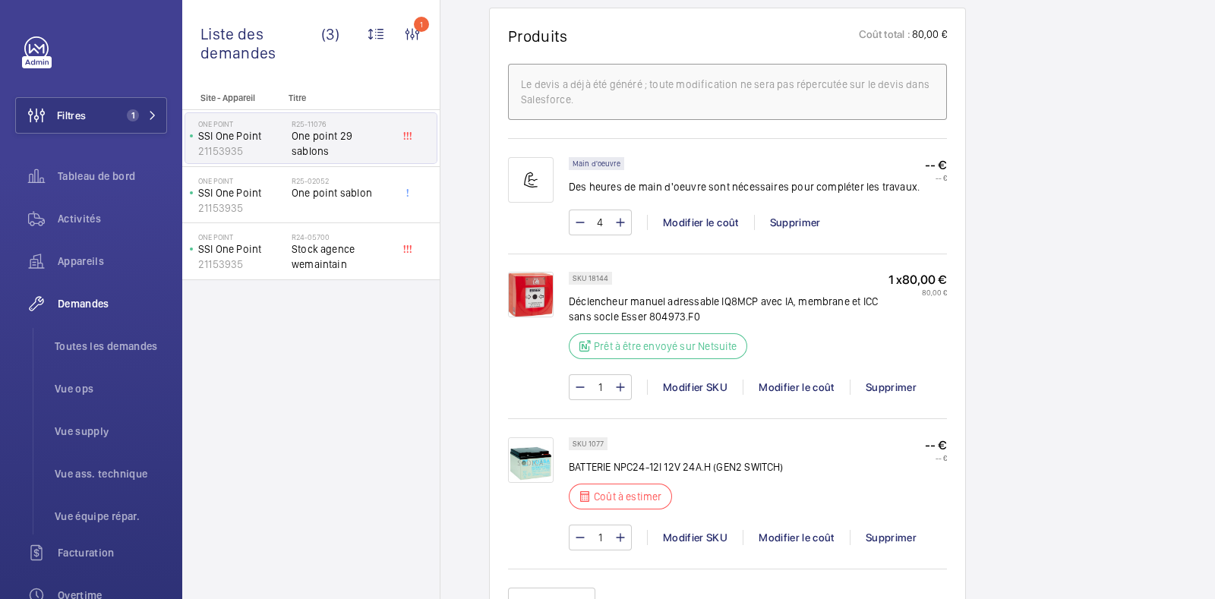
scroll to position [1152, 0]
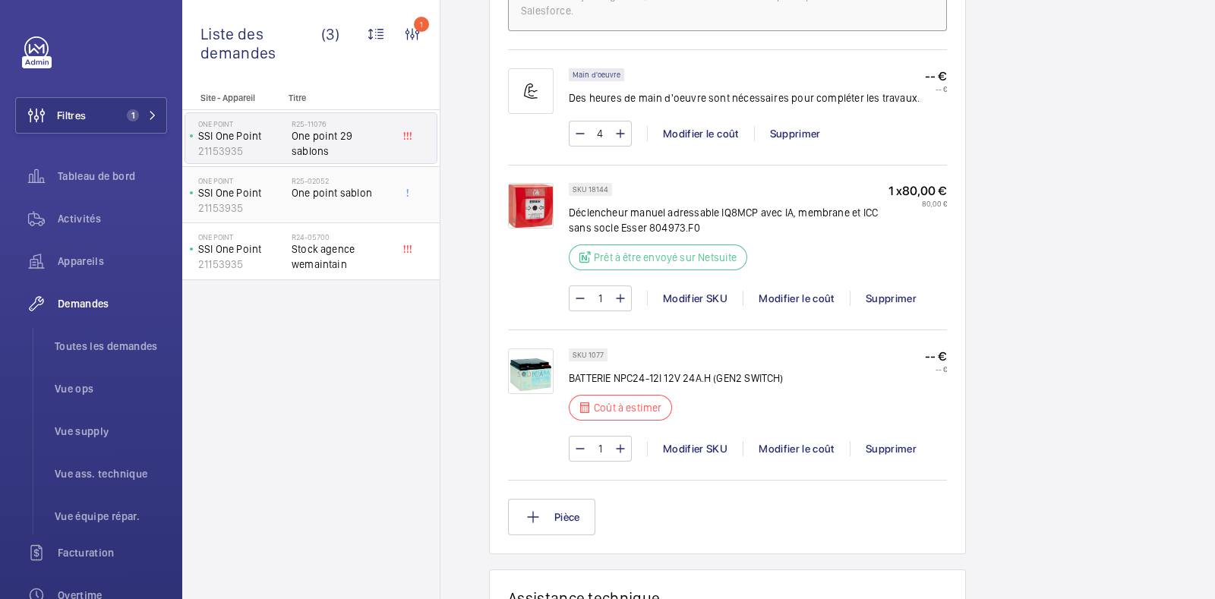
click at [279, 181] on p "ONE POINT" at bounding box center [241, 180] width 87 height 9
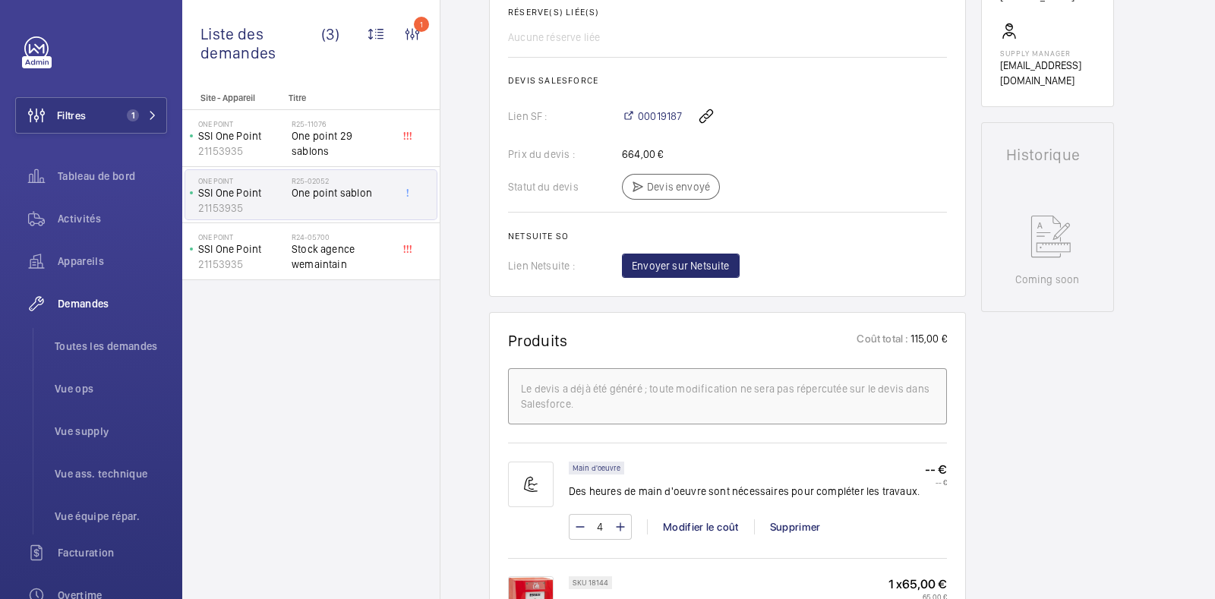
scroll to position [586, 0]
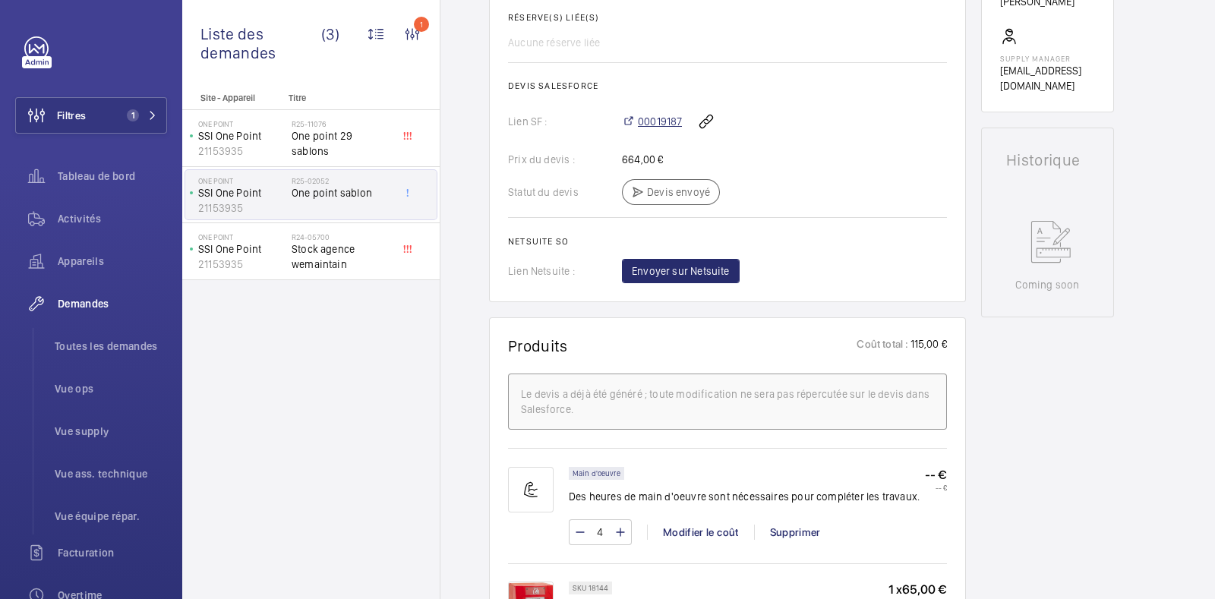
click at [666, 116] on span "00019187" at bounding box center [660, 121] width 44 height 15
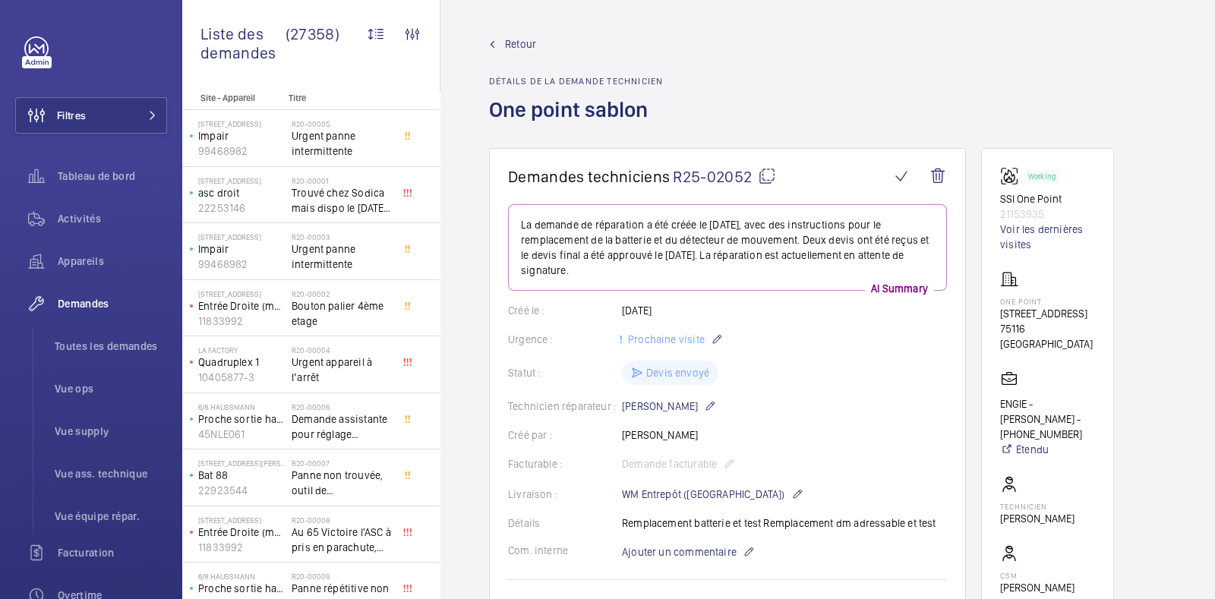
click at [512, 49] on span "Retour" at bounding box center [520, 43] width 31 height 15
click at [493, 43] on mat-icon at bounding box center [492, 44] width 7 height 7
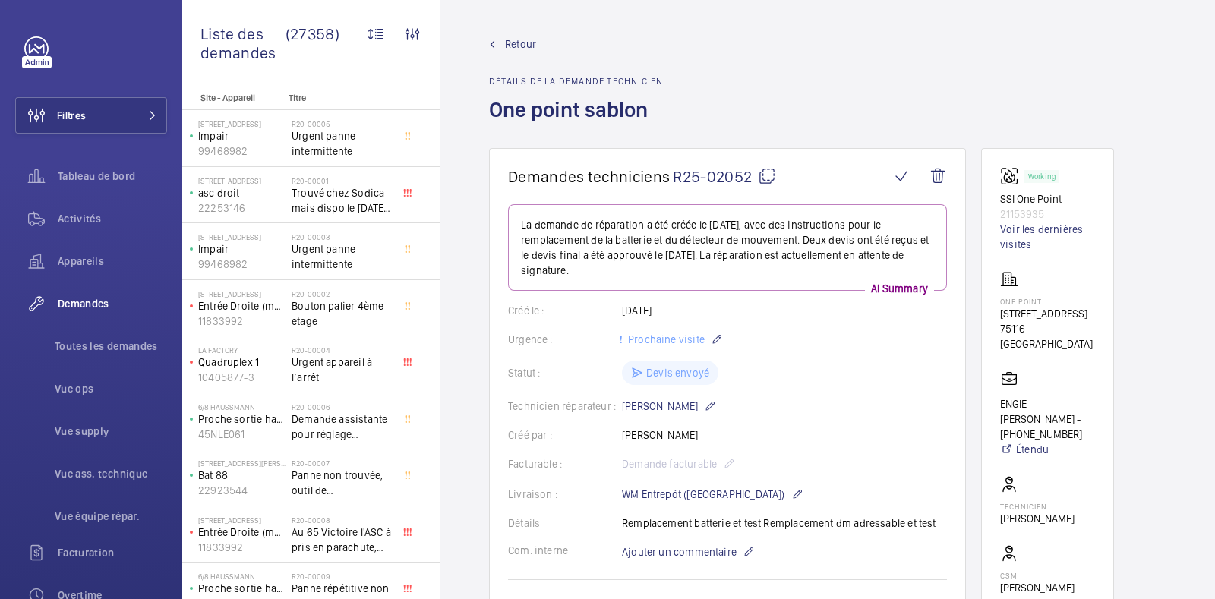
click at [493, 43] on mat-icon at bounding box center [492, 44] width 7 height 7
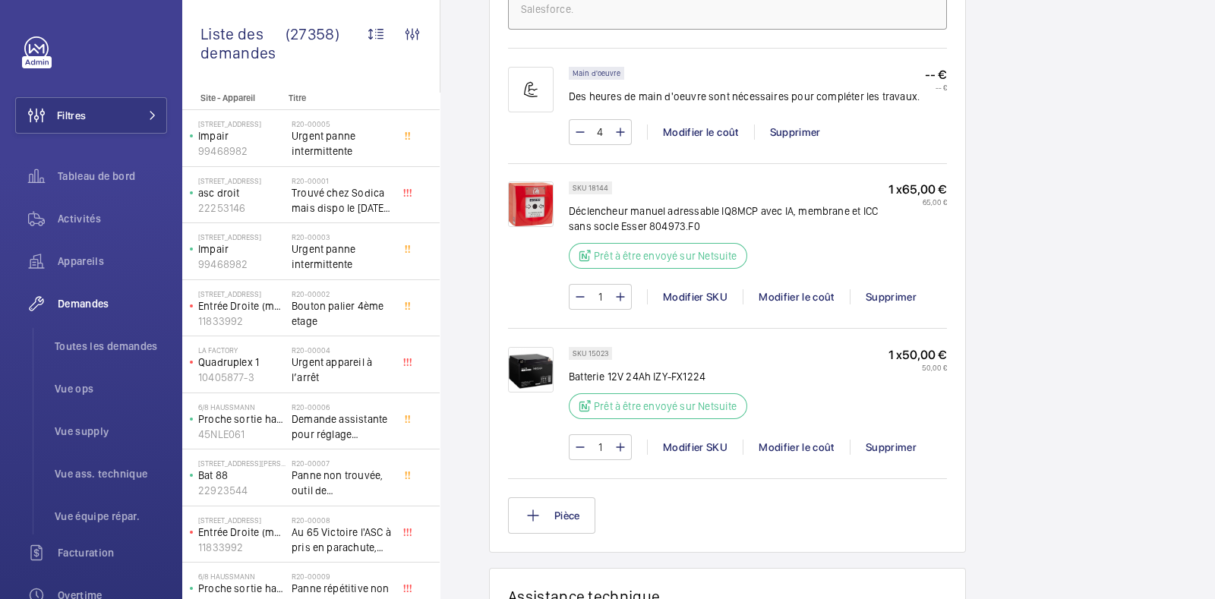
scroll to position [874, 0]
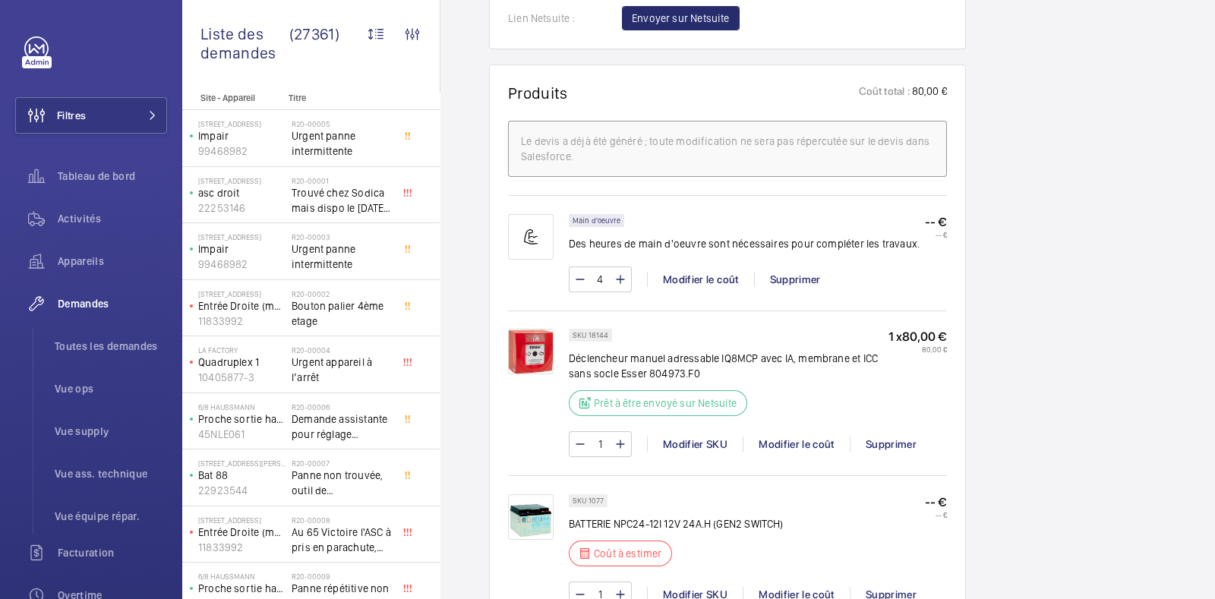
scroll to position [1045, 0]
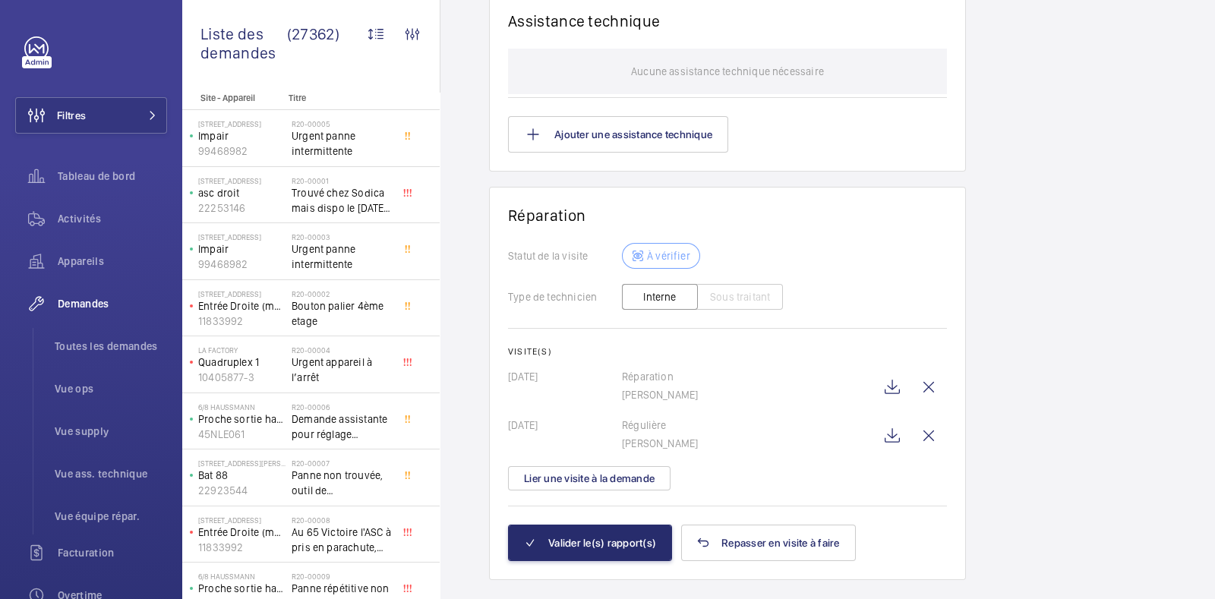
scroll to position [1492, 0]
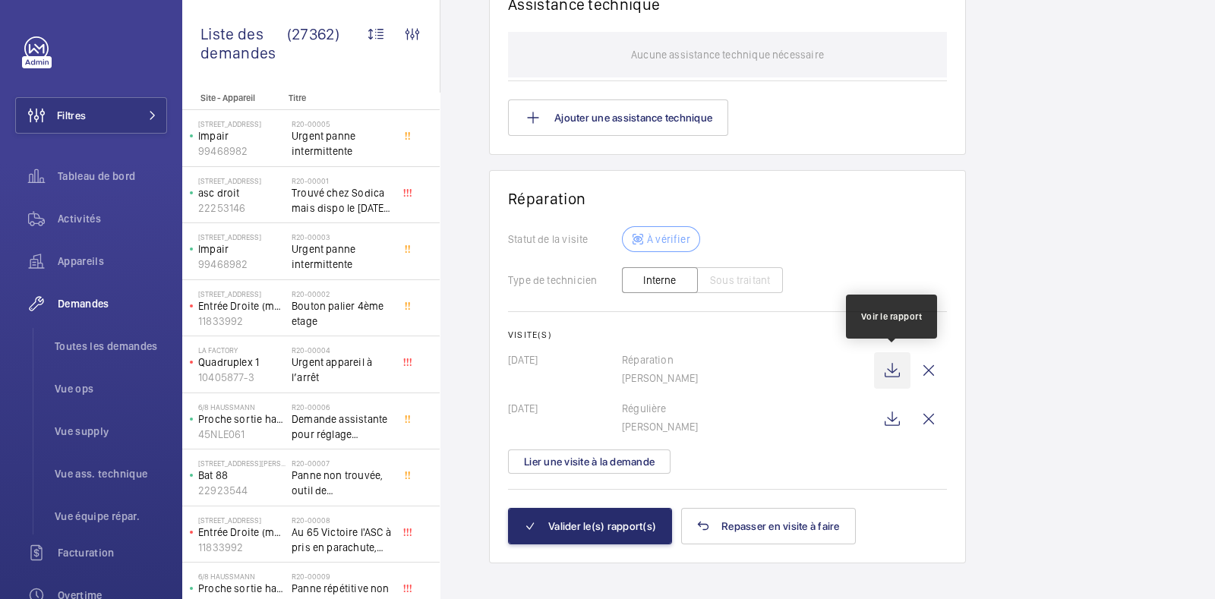
click at [891, 369] on wm-front-icon-button at bounding box center [892, 370] width 36 height 36
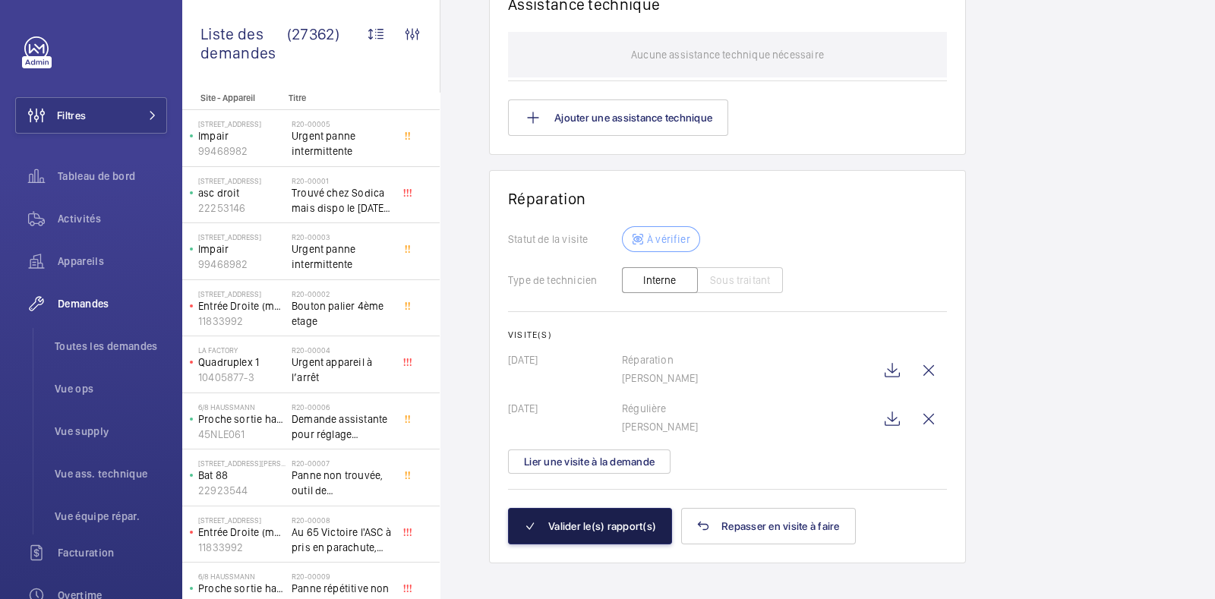
click at [581, 522] on button "Valider le(s) rapport(s)" at bounding box center [590, 526] width 164 height 36
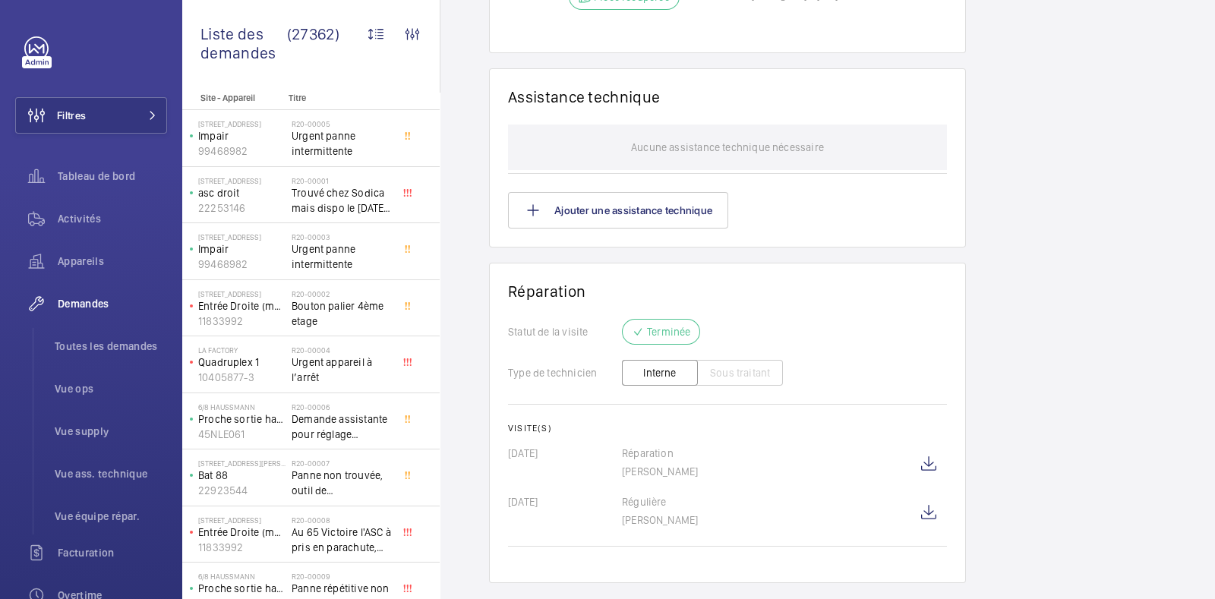
scroll to position [1221, 0]
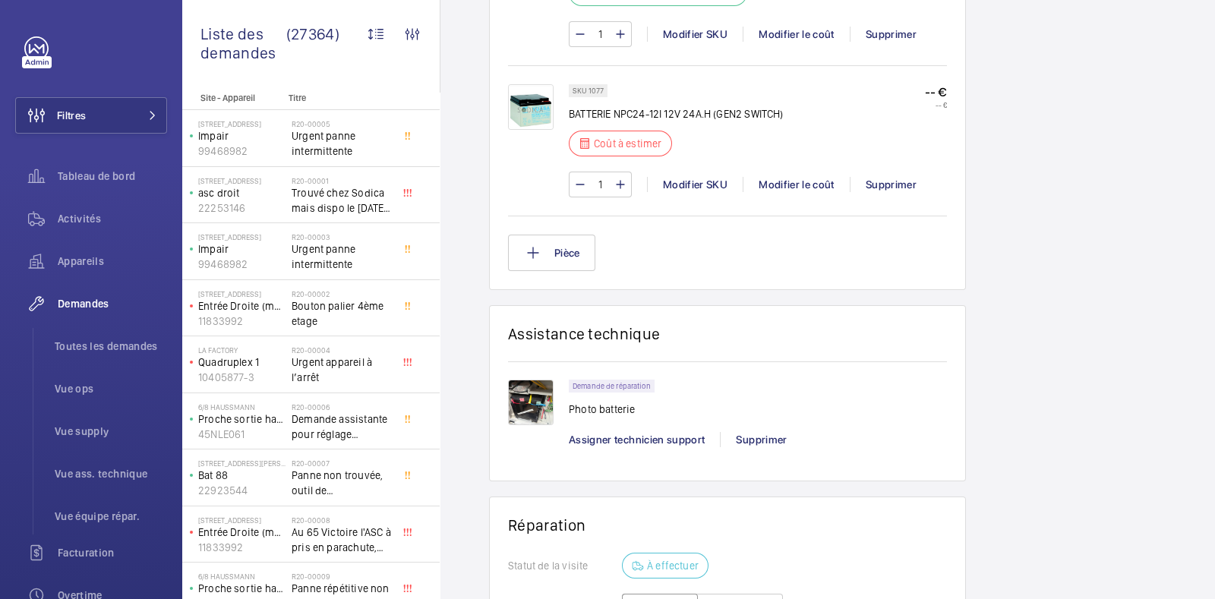
scroll to position [1697, 0]
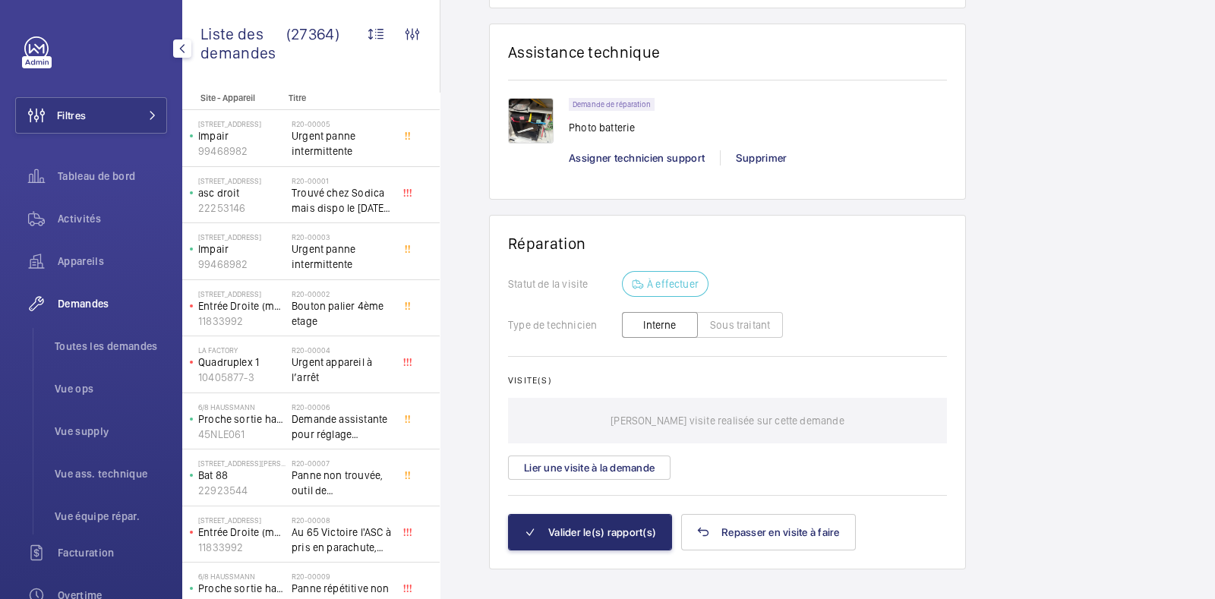
drag, startPoint x: 0, startPoint y: 506, endPoint x: 0, endPoint y: 493, distance: 12.9
click at [0, 493] on div "Filtres Tableau de bord Activités Appareils Demandes Toutes les demandes Vue op…" at bounding box center [91, 299] width 182 height 599
click at [906, 168] on wm-front-card "Assistance technique Demande de réparation Photo batterie Assigner technicien s…" at bounding box center [727, 112] width 477 height 177
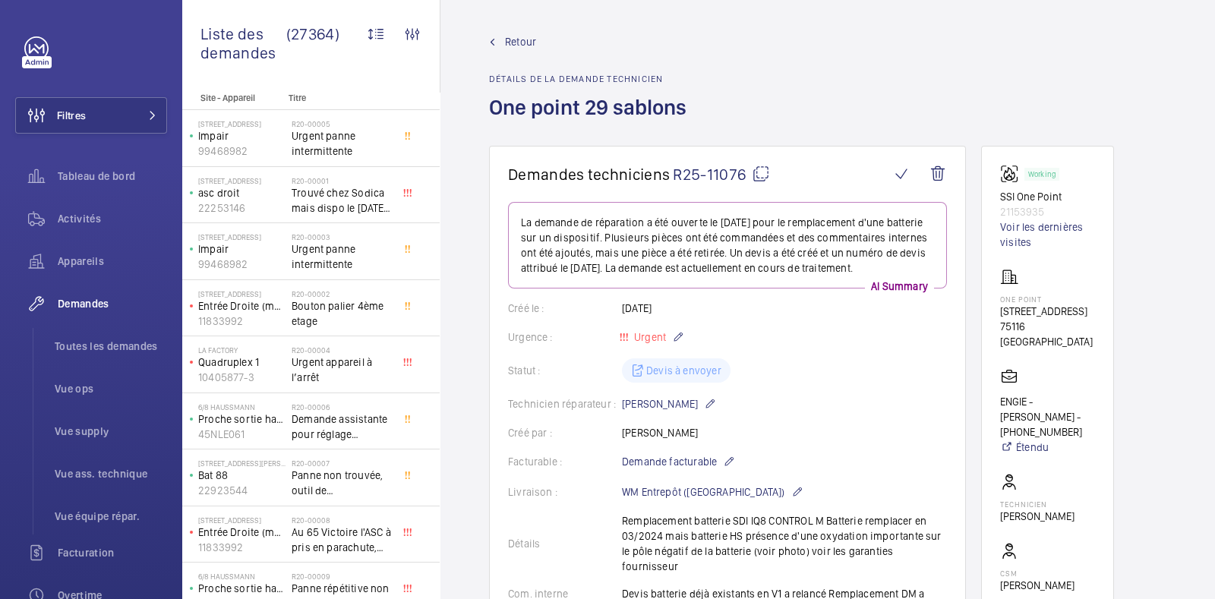
scroll to position [0, 0]
click at [758, 176] on mat-icon at bounding box center [761, 176] width 18 height 18
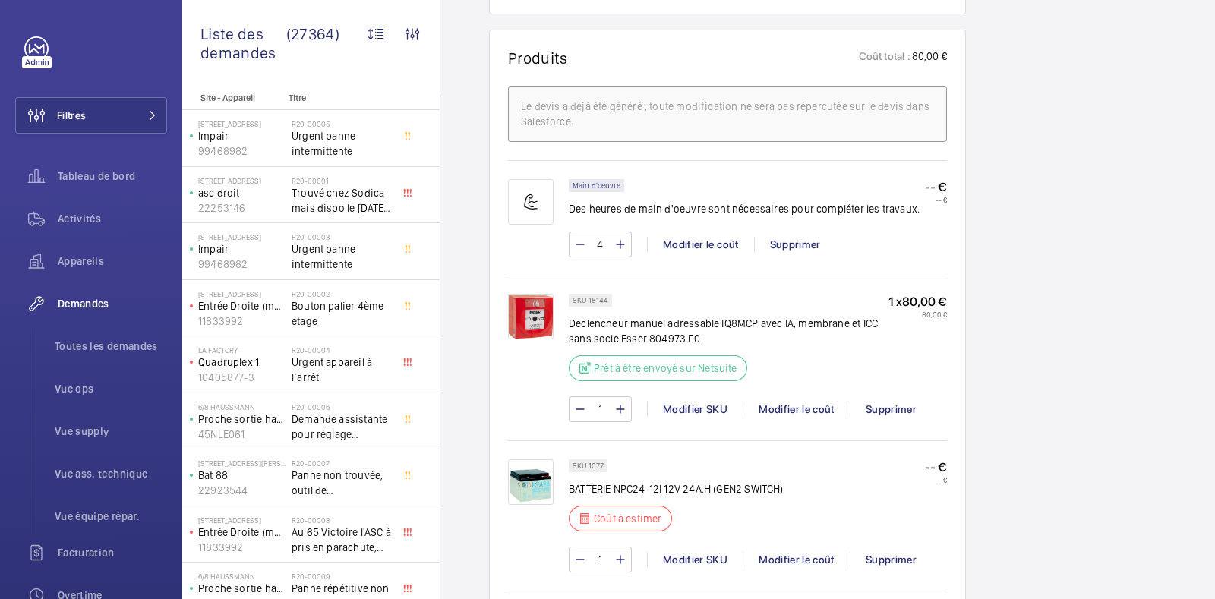
scroll to position [698, 0]
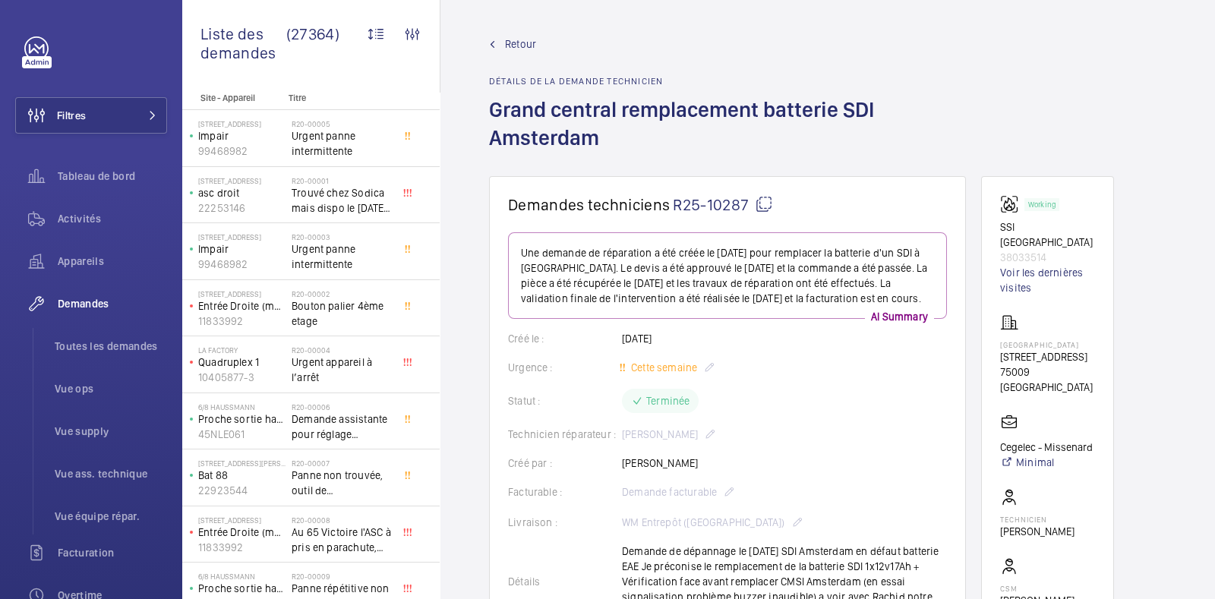
click at [506, 27] on wm-front-admin-header "Retour Détails de la demande technicien Grand central remplacement batterie SDI…" at bounding box center [827, 88] width 774 height 176
click at [499, 46] on link "Retour" at bounding box center [727, 43] width 477 height 15
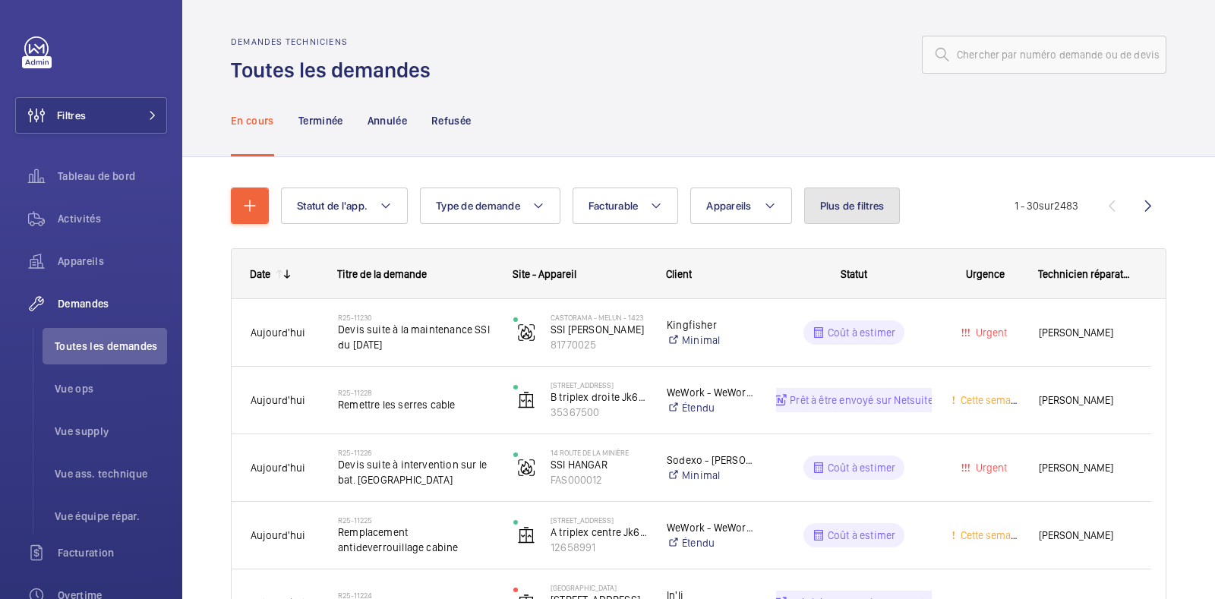
click at [843, 203] on span "Plus de filtres" at bounding box center [852, 206] width 65 height 12
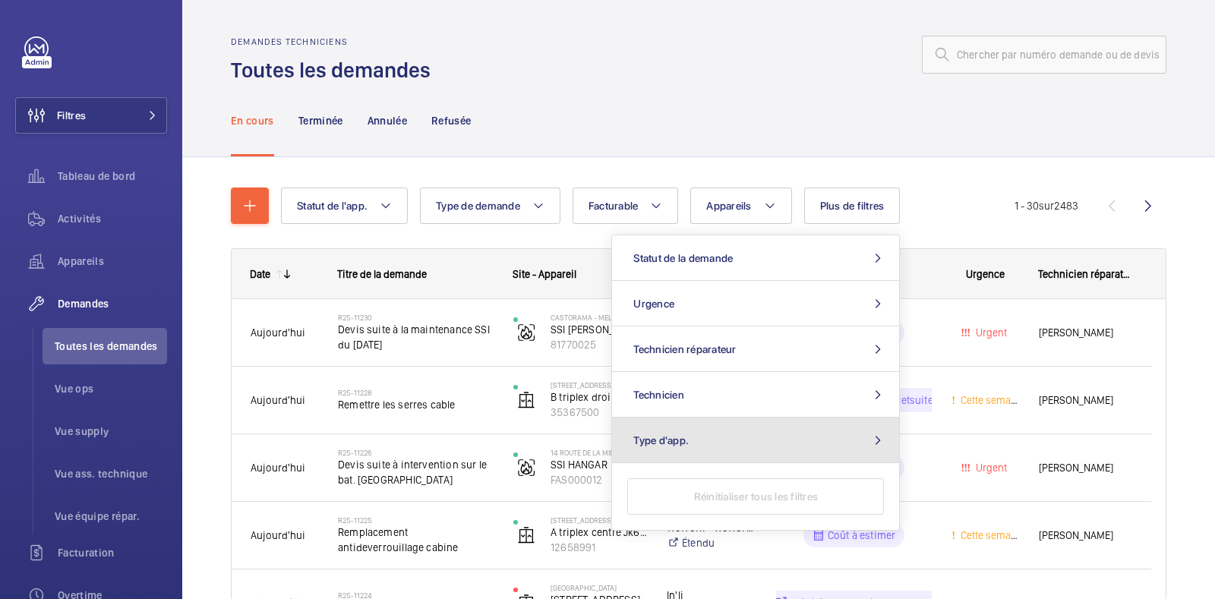
click at [725, 441] on button "Type d'app." at bounding box center [755, 441] width 287 height 46
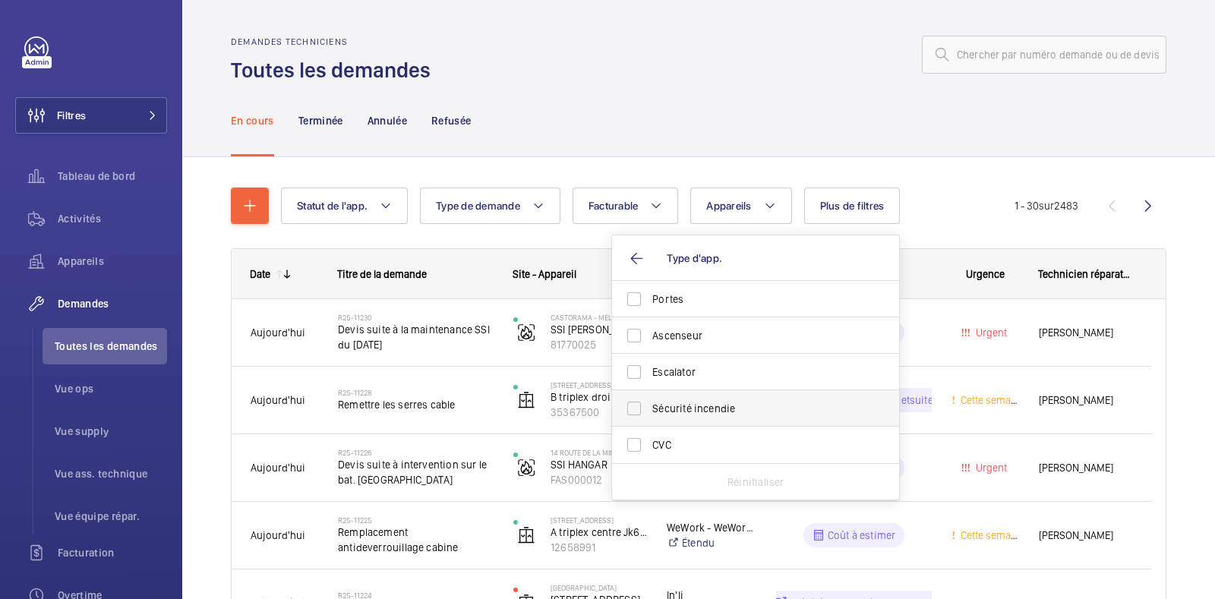
click at [650, 410] on label "Sécurité incendie" at bounding box center [744, 408] width 264 height 36
click at [649, 410] on input "Sécurité incendie" at bounding box center [634, 408] width 30 height 30
checkbox input "true"
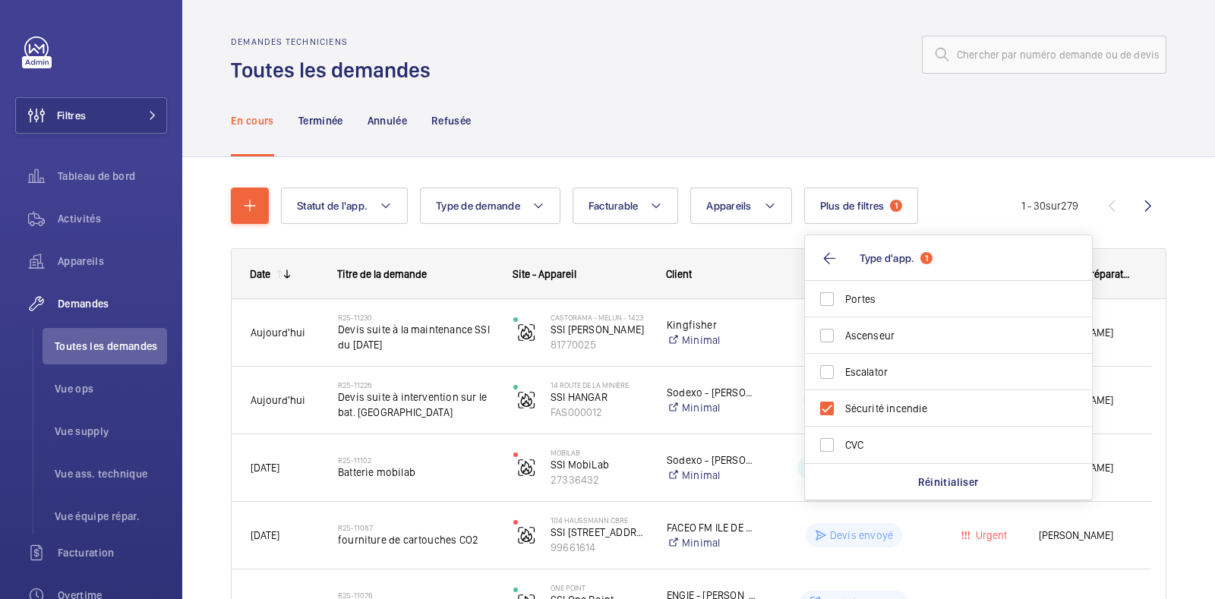
click at [658, 124] on div "En cours Terminée Annulée Refusée" at bounding box center [698, 120] width 935 height 72
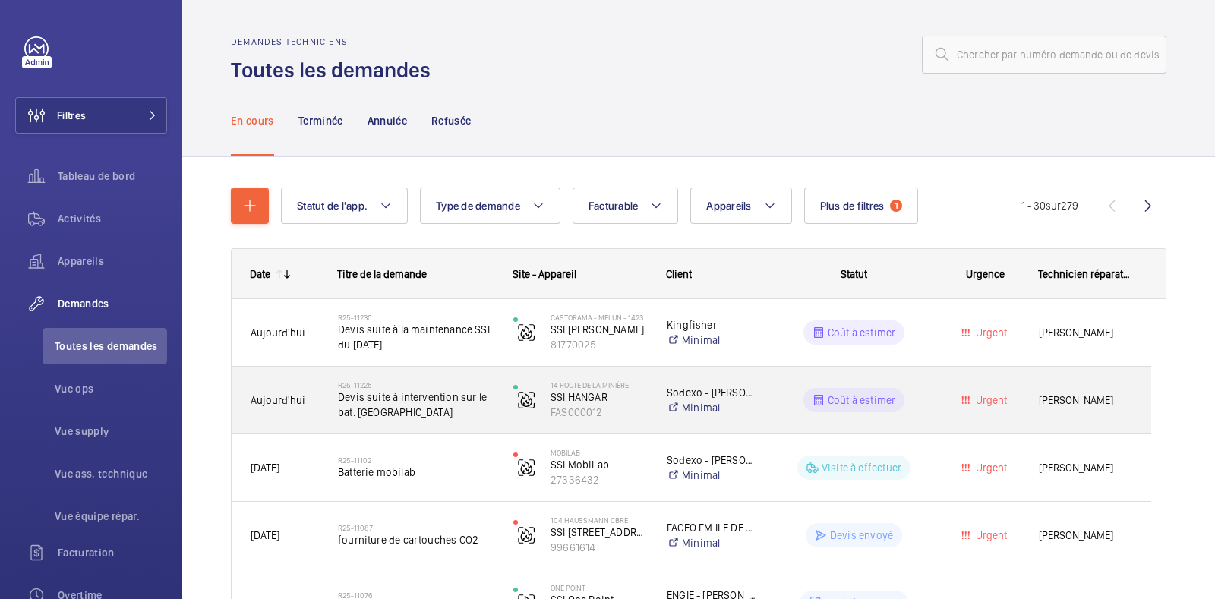
click at [774, 395] on div "Coût à estimer" at bounding box center [845, 400] width 174 height 55
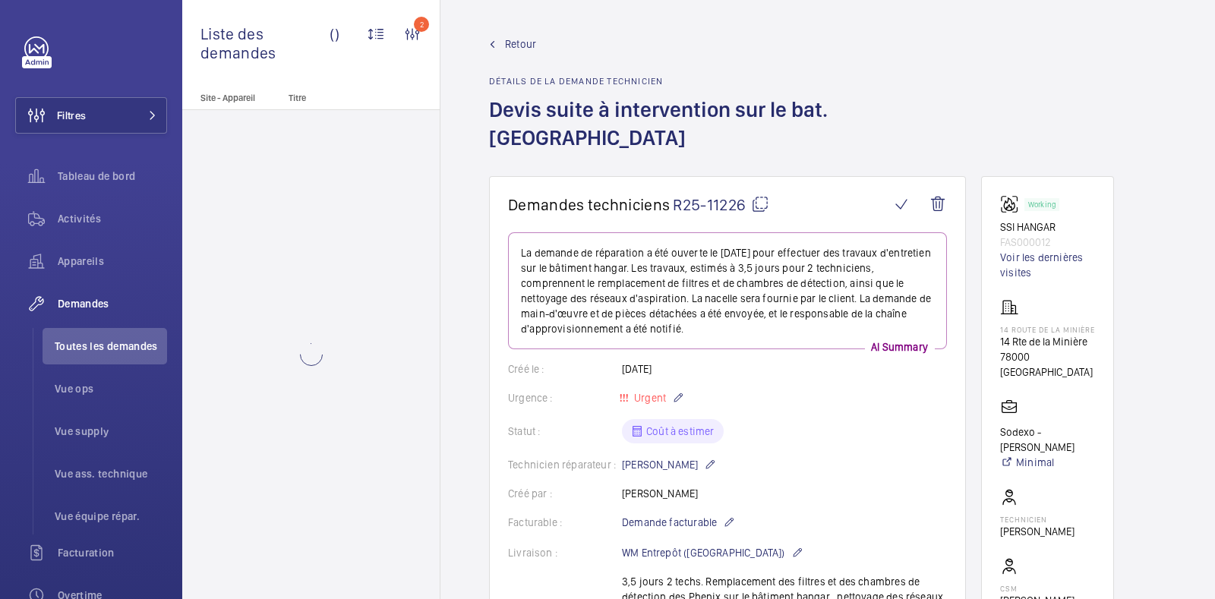
click at [490, 45] on mat-icon at bounding box center [492, 44] width 7 height 7
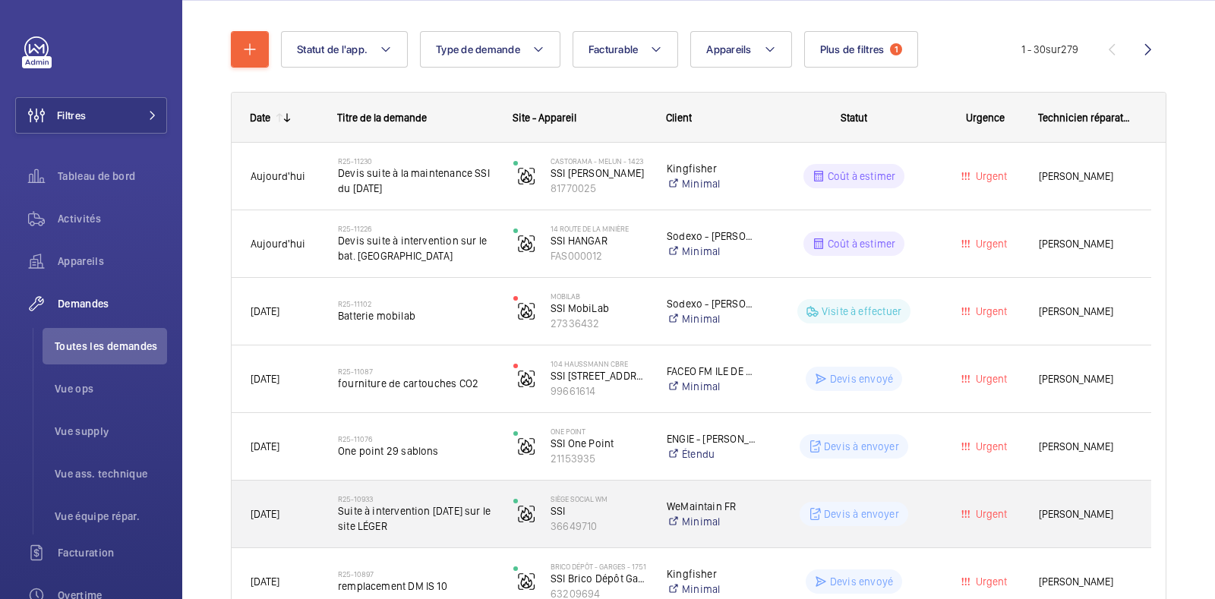
scroll to position [158, 0]
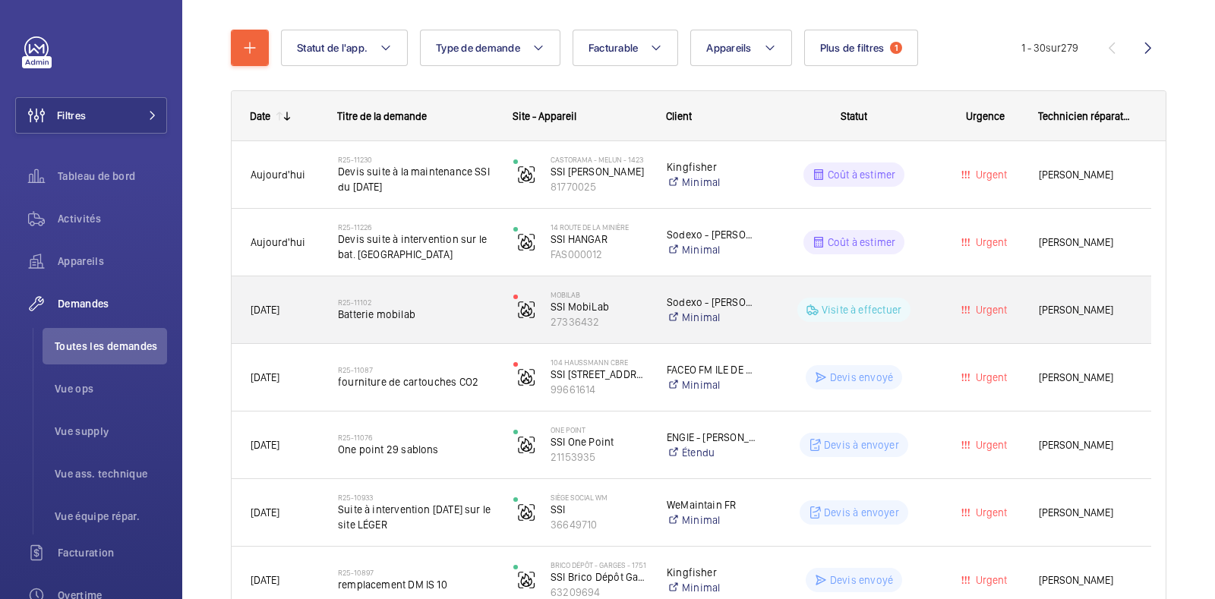
click at [929, 304] on wm-front-pills-cell "Visite à effectuer" at bounding box center [854, 310] width 156 height 24
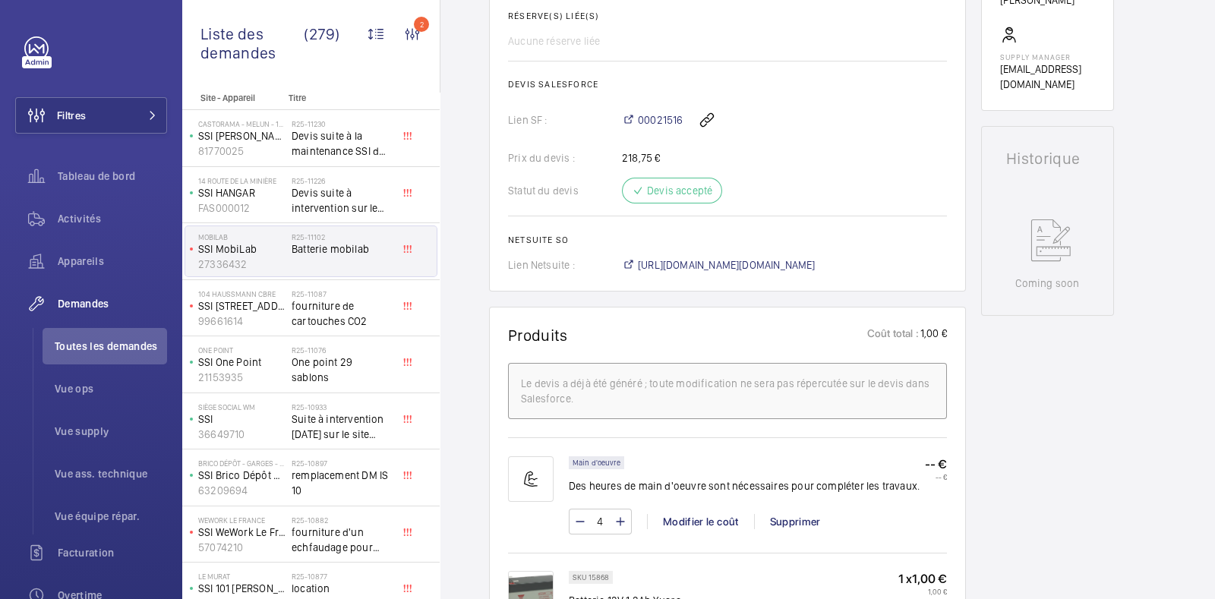
scroll to position [490, 0]
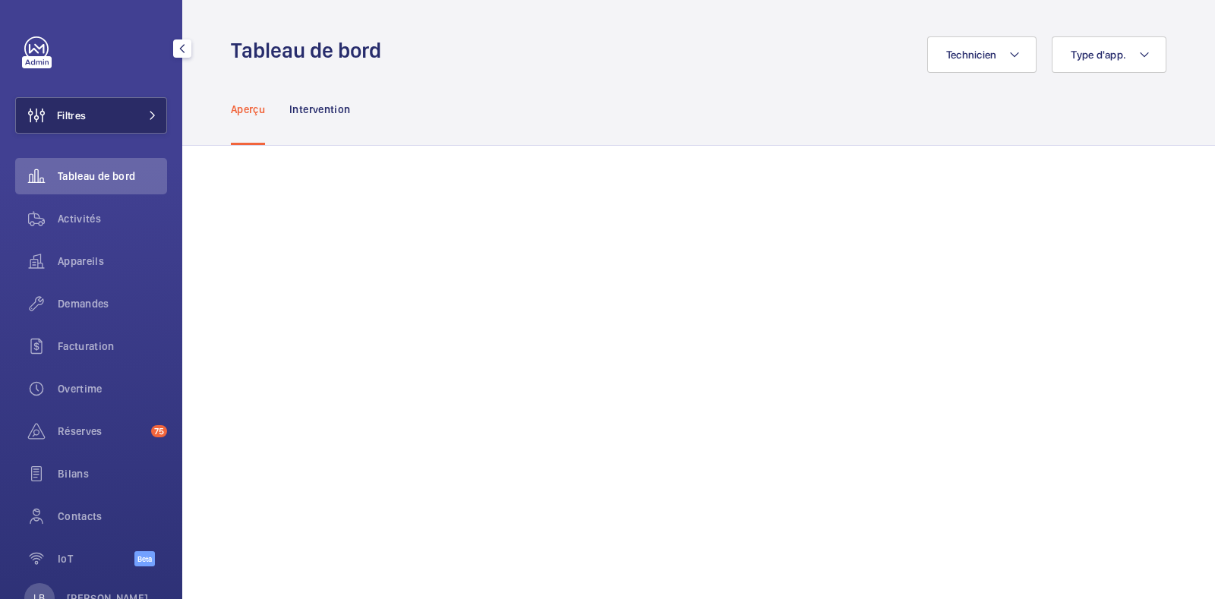
click at [84, 114] on span "Filtres" at bounding box center [71, 115] width 29 height 15
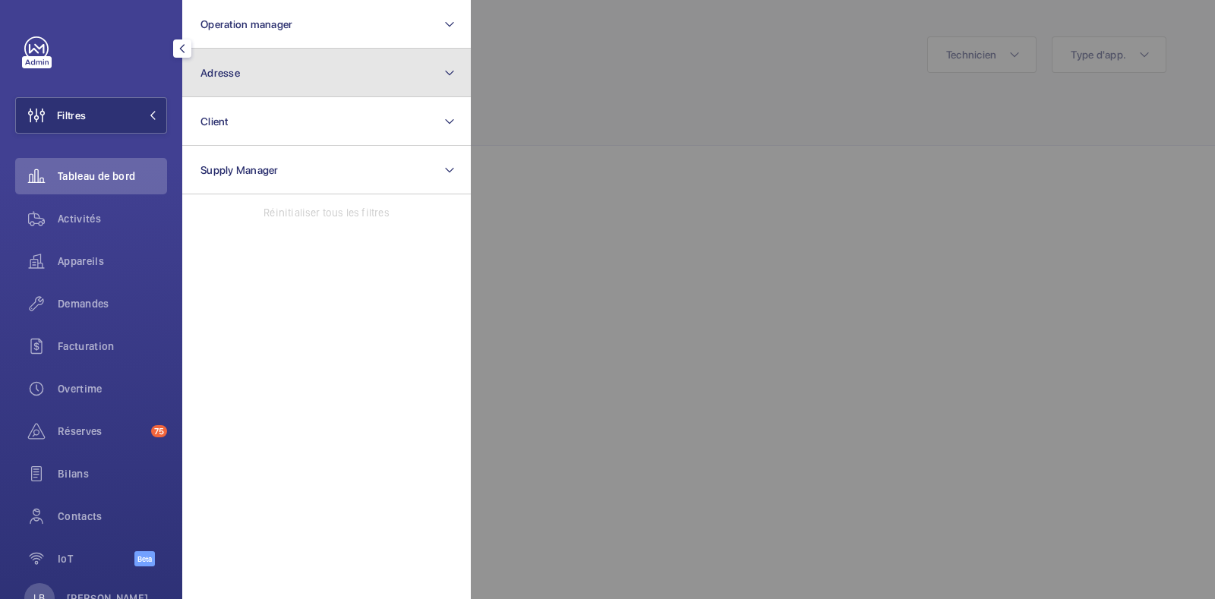
click at [239, 71] on span "Adresse" at bounding box center [219, 73] width 39 height 12
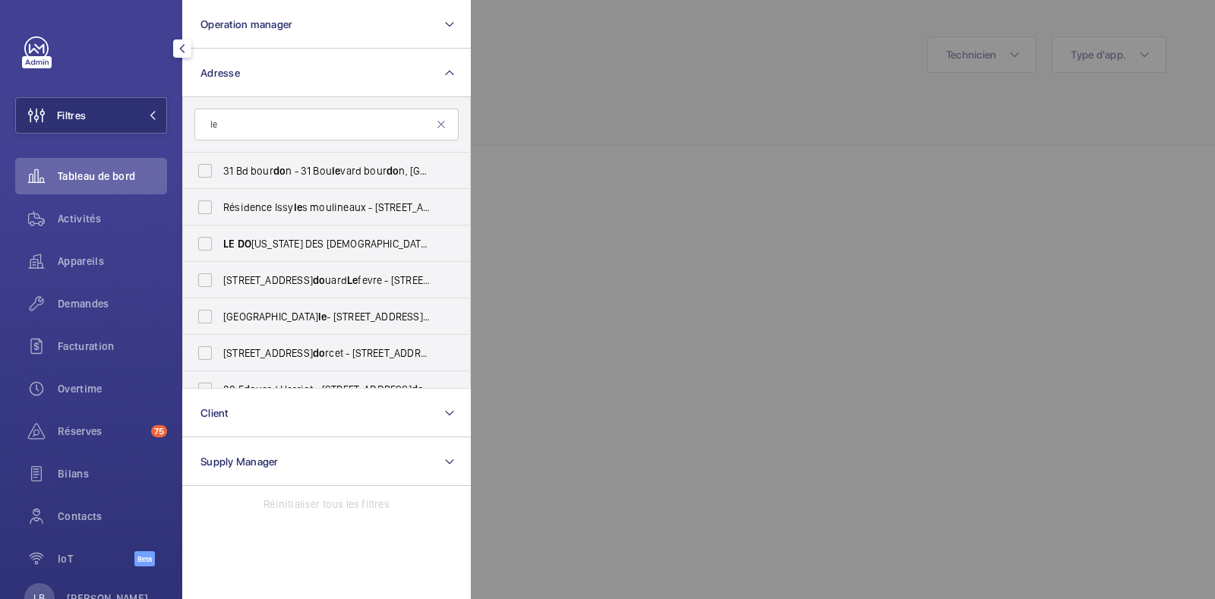
type input "l"
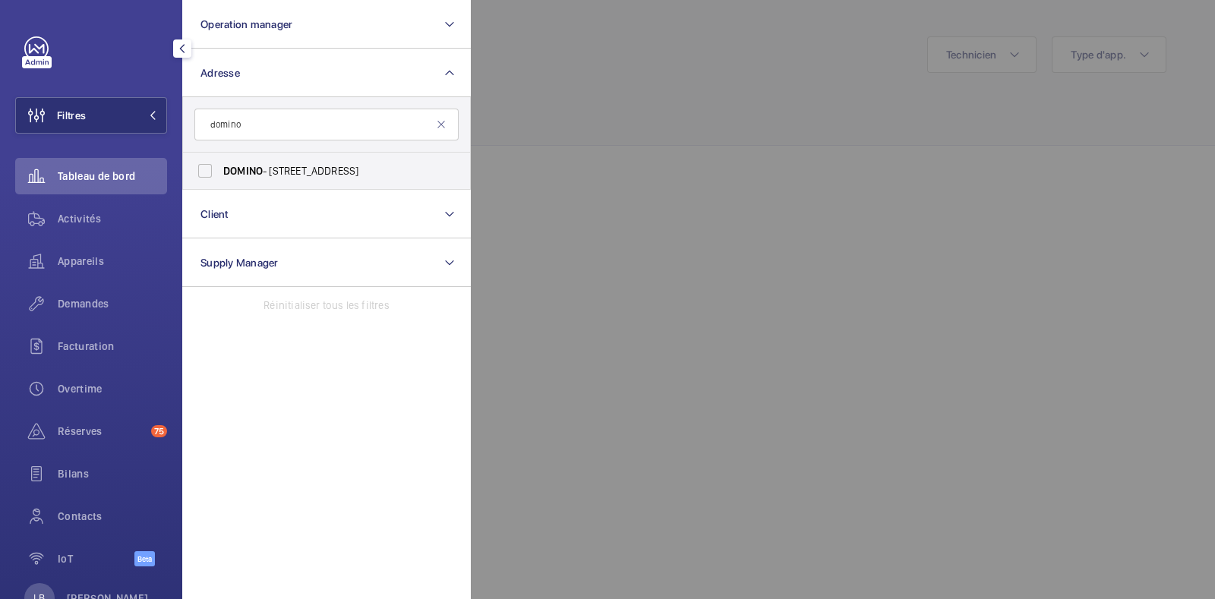
click at [282, 115] on input "domino" at bounding box center [326, 125] width 264 height 32
type input "domino"
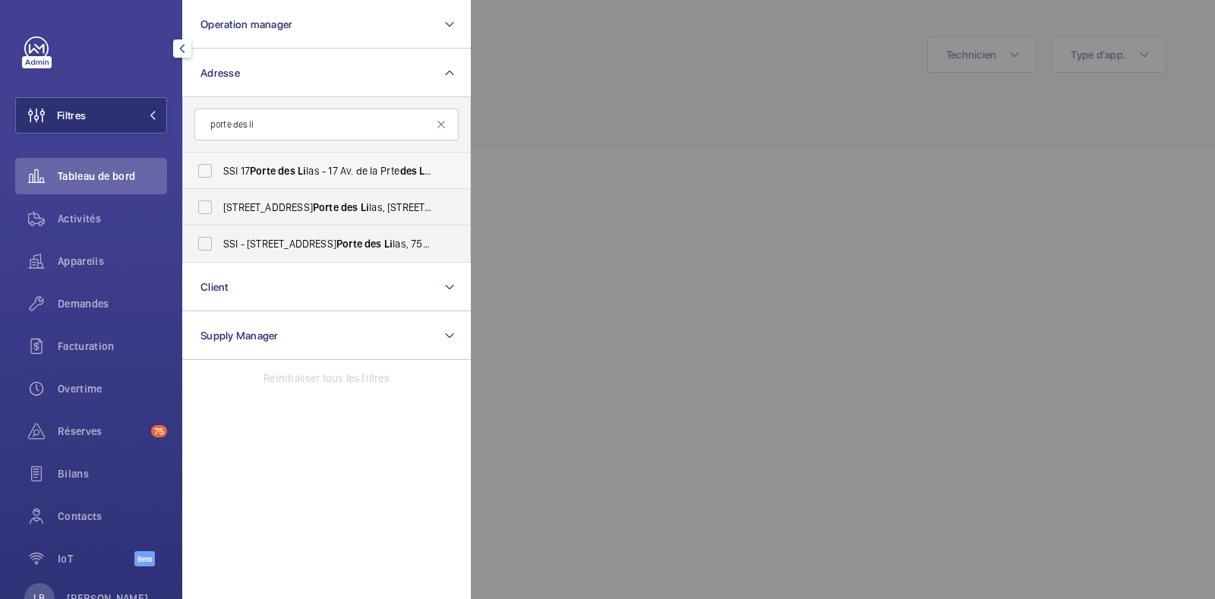
type input "porte des li"
click at [207, 166] on label "SSI 17 Porte des Li las - 17 Av. de la Prte des Li las, [GEOGRAPHIC_DATA] 75019" at bounding box center [315, 171] width 264 height 36
click at [207, 166] on input "SSI 17 Porte des Li las - 17 Av. de la Prte des Li las, [GEOGRAPHIC_DATA] 75019" at bounding box center [205, 171] width 30 height 30
checkbox input "true"
click at [85, 215] on span "Activités" at bounding box center [112, 218] width 109 height 15
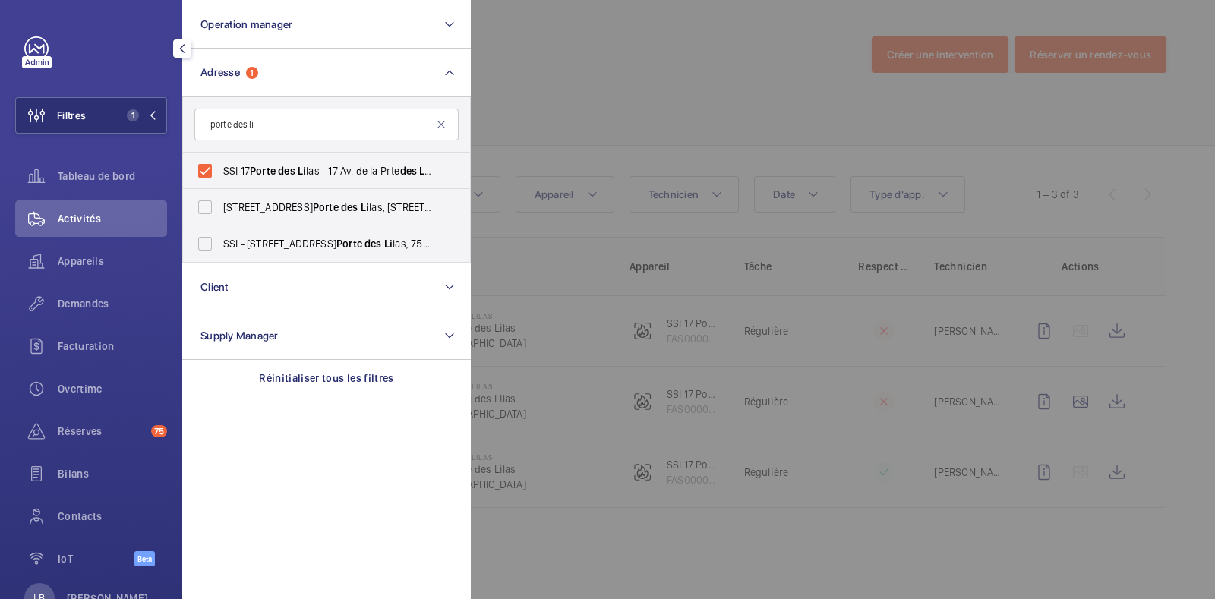
click at [669, 104] on div at bounding box center [1078, 299] width 1215 height 599
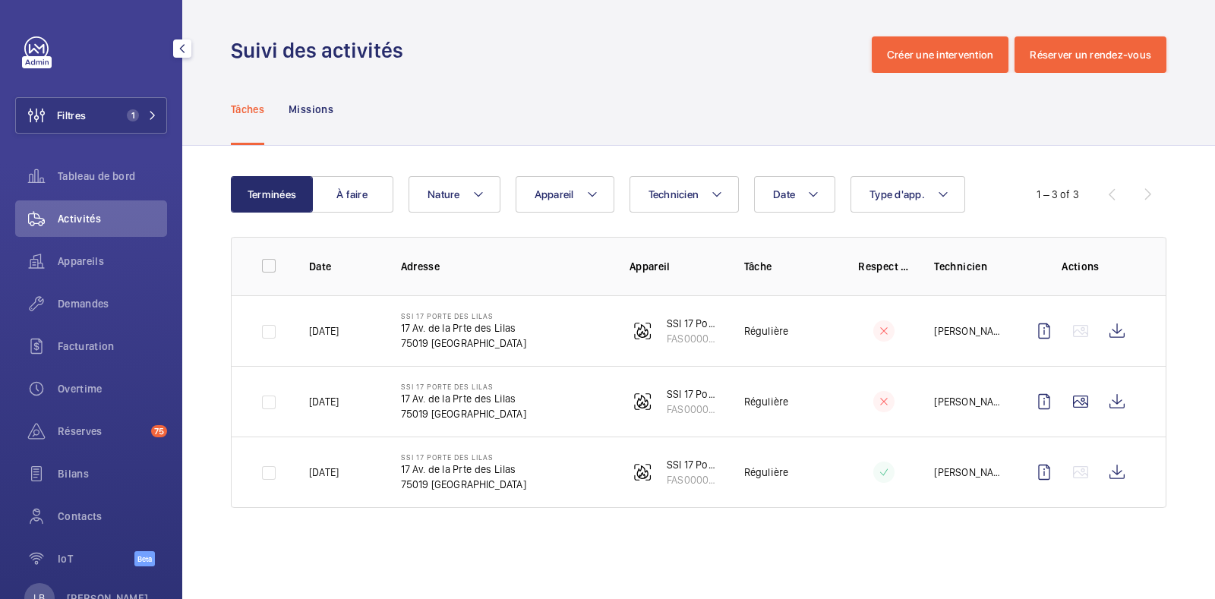
drag, startPoint x: 400, startPoint y: 313, endPoint x: 493, endPoint y: 312, distance: 92.6
click at [493, 312] on p "SSI 17 Porte des Lilas" at bounding box center [463, 315] width 125 height 9
copy p "SSI 17 Porte des Lilas"
click at [1120, 102] on div "Tâches Missions" at bounding box center [698, 109] width 935 height 72
